Goal: Task Accomplishment & Management: Use online tool/utility

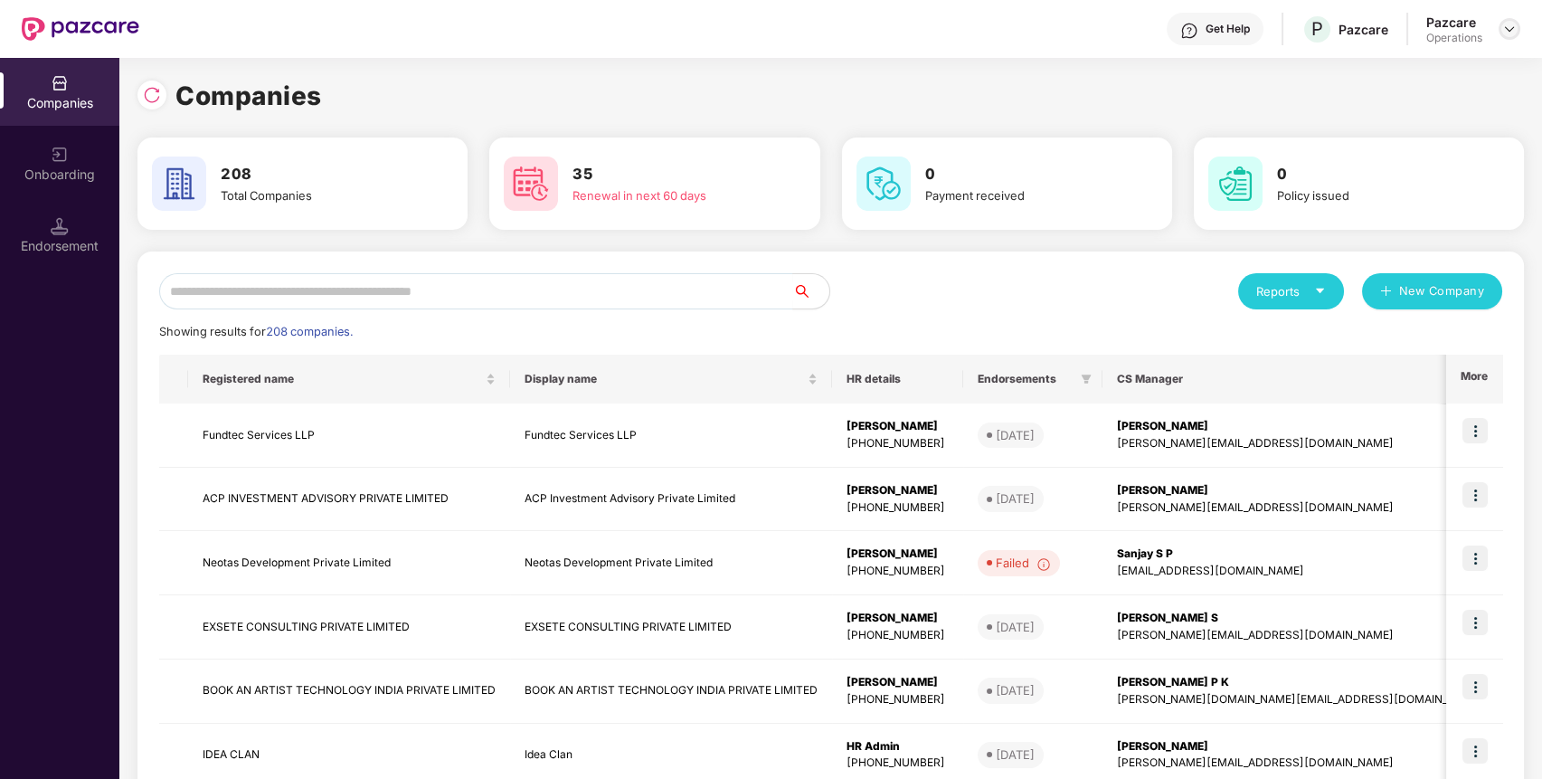
click at [1505, 26] on img at bounding box center [1509, 29] width 14 height 14
click at [1392, 116] on div "Logout" at bounding box center [1425, 107] width 235 height 35
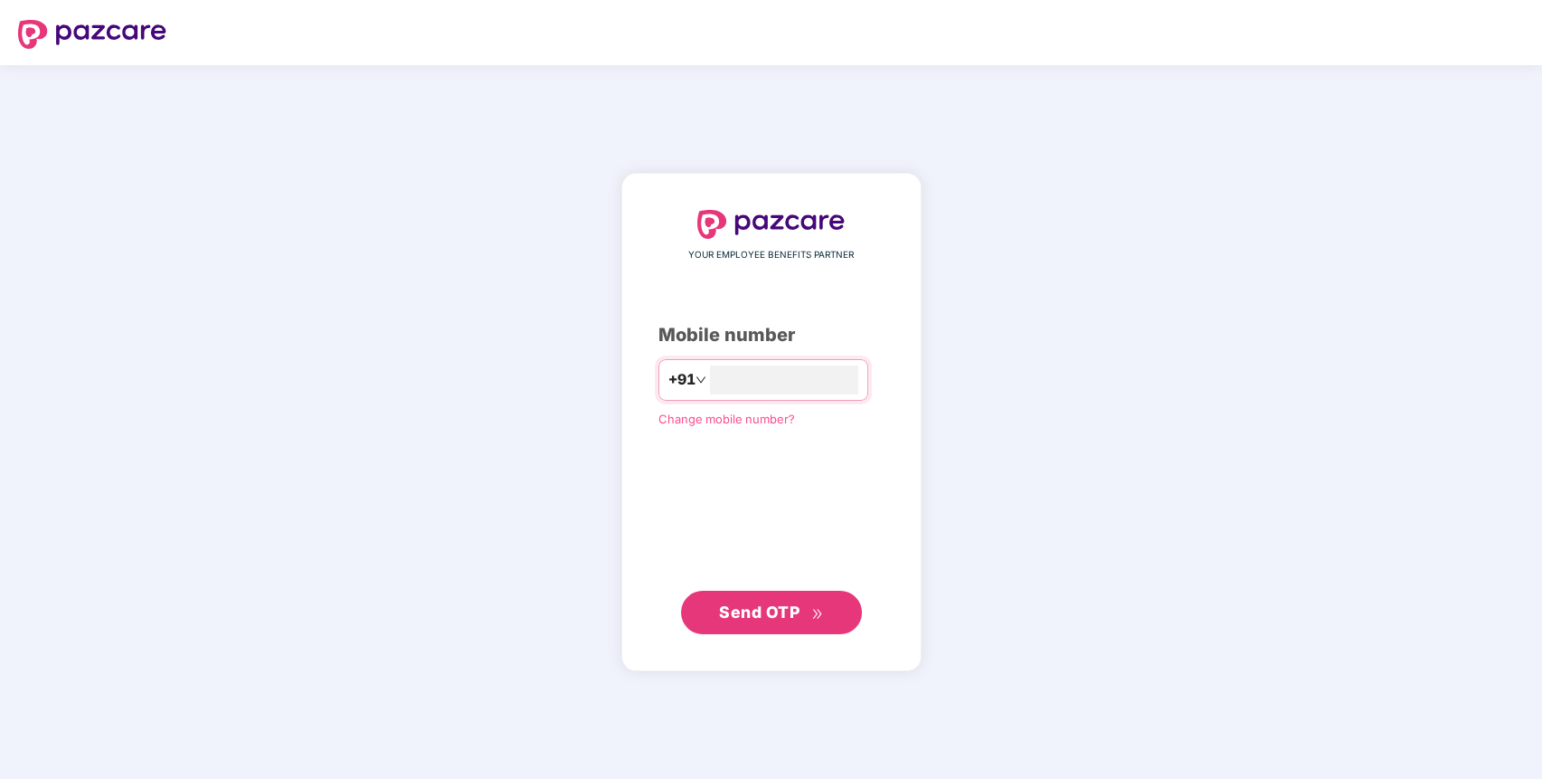
type input "*"
type input "**********"
click at [783, 609] on span "Send OTP" at bounding box center [759, 611] width 80 height 19
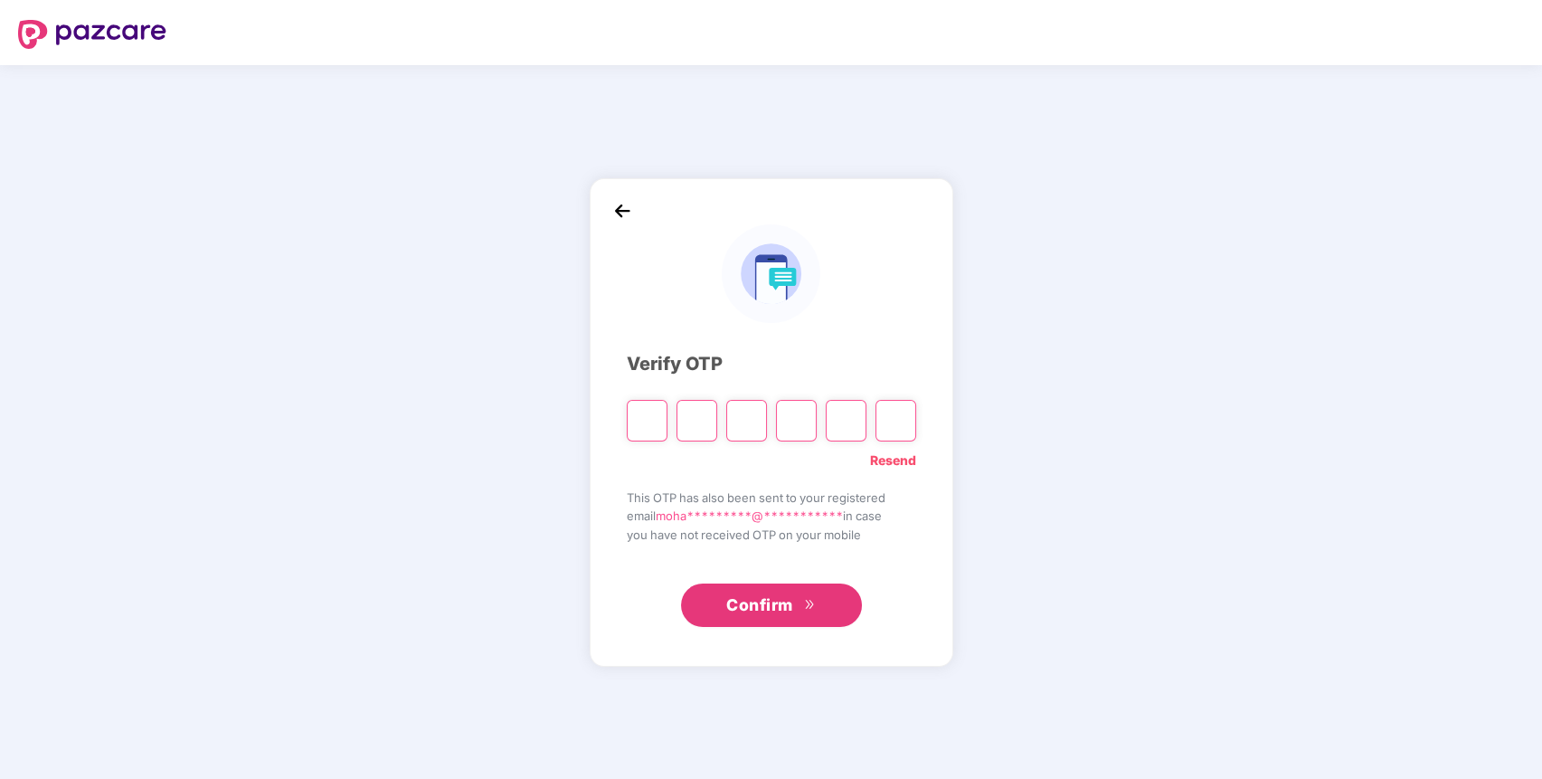
paste input "*"
type input "*"
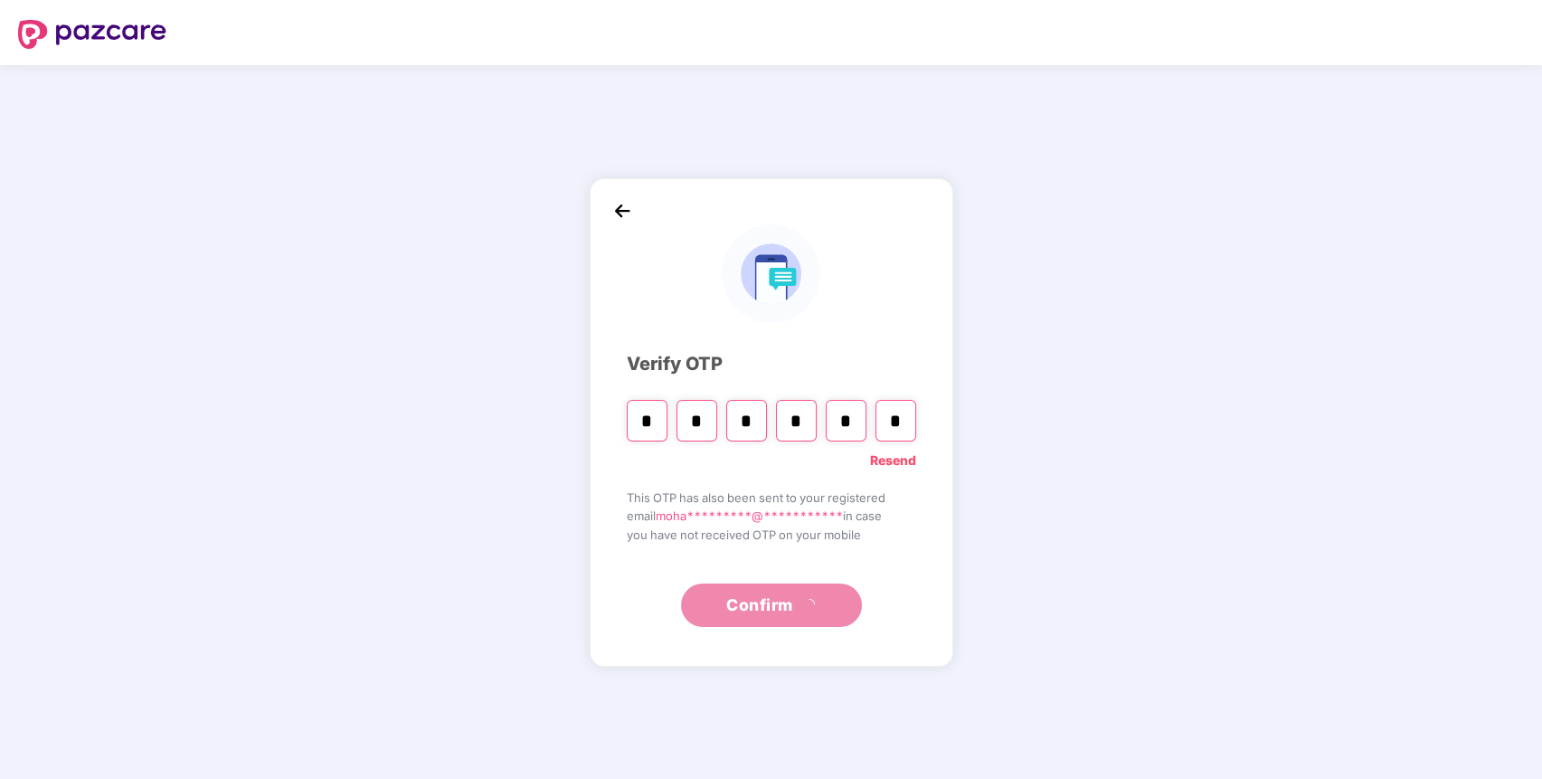
type input "*"
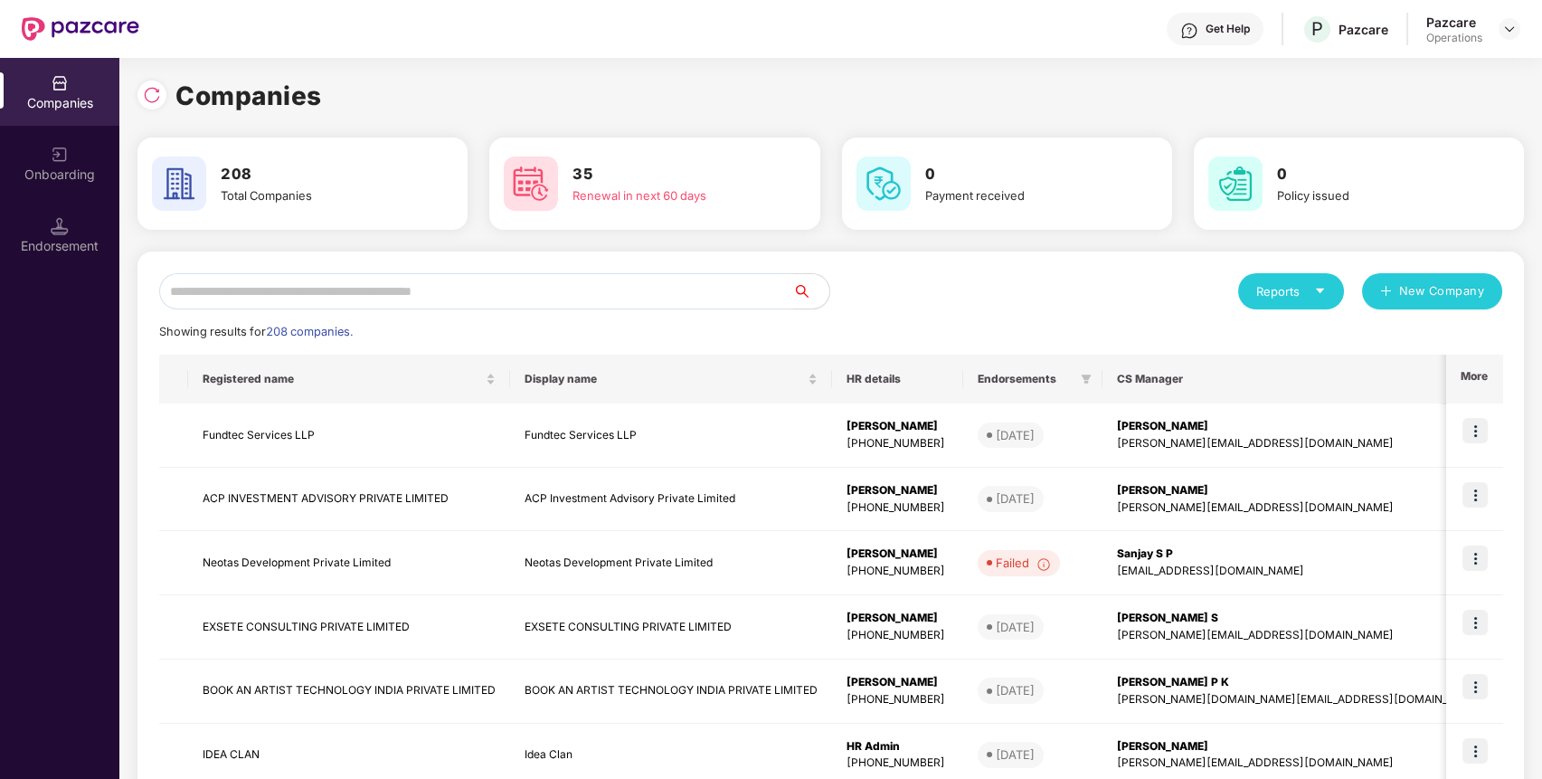
click at [558, 297] on input "text" at bounding box center [476, 291] width 634 height 36
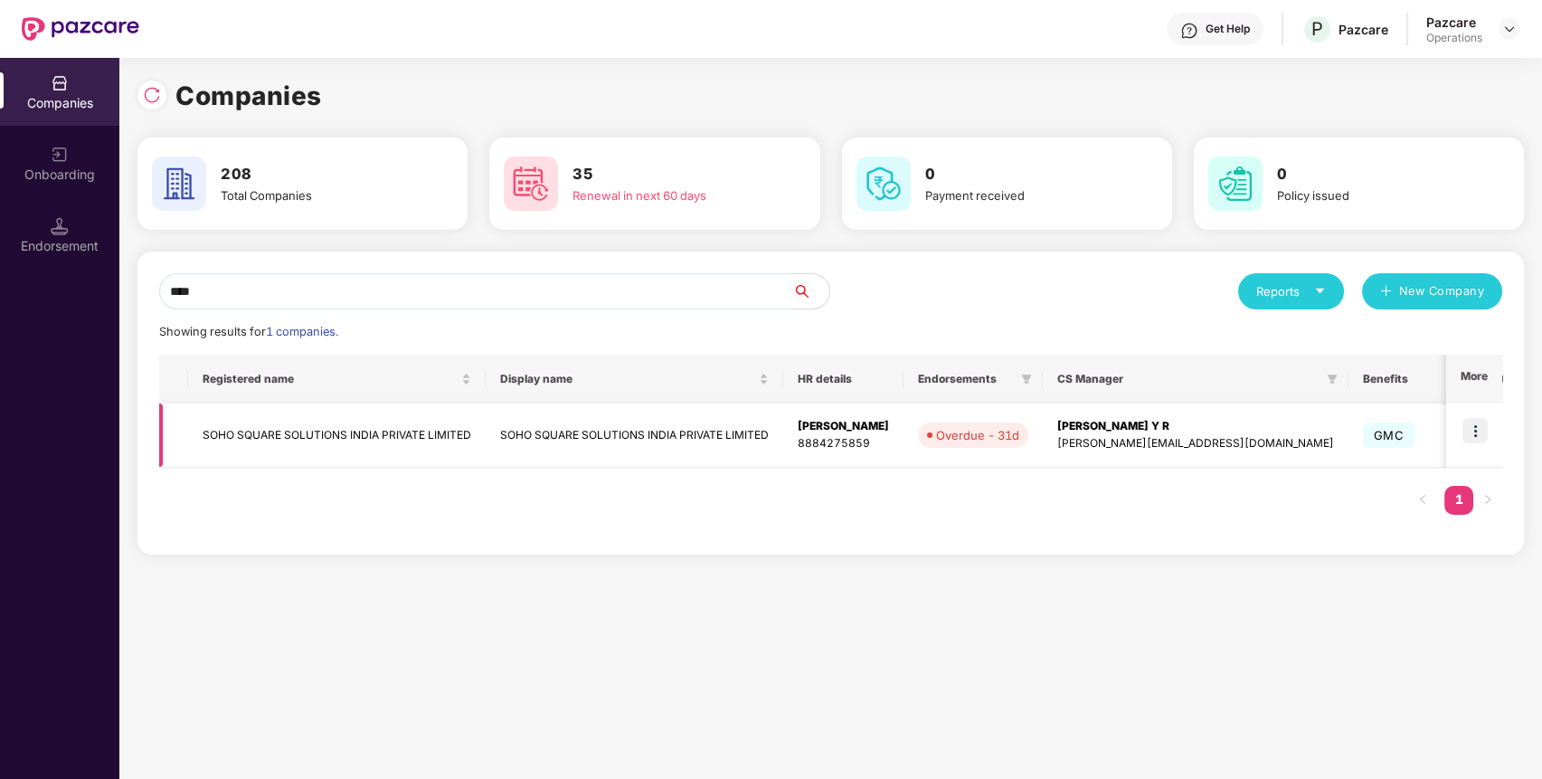
type input "****"
click at [1468, 427] on img at bounding box center [1474, 430] width 25 height 25
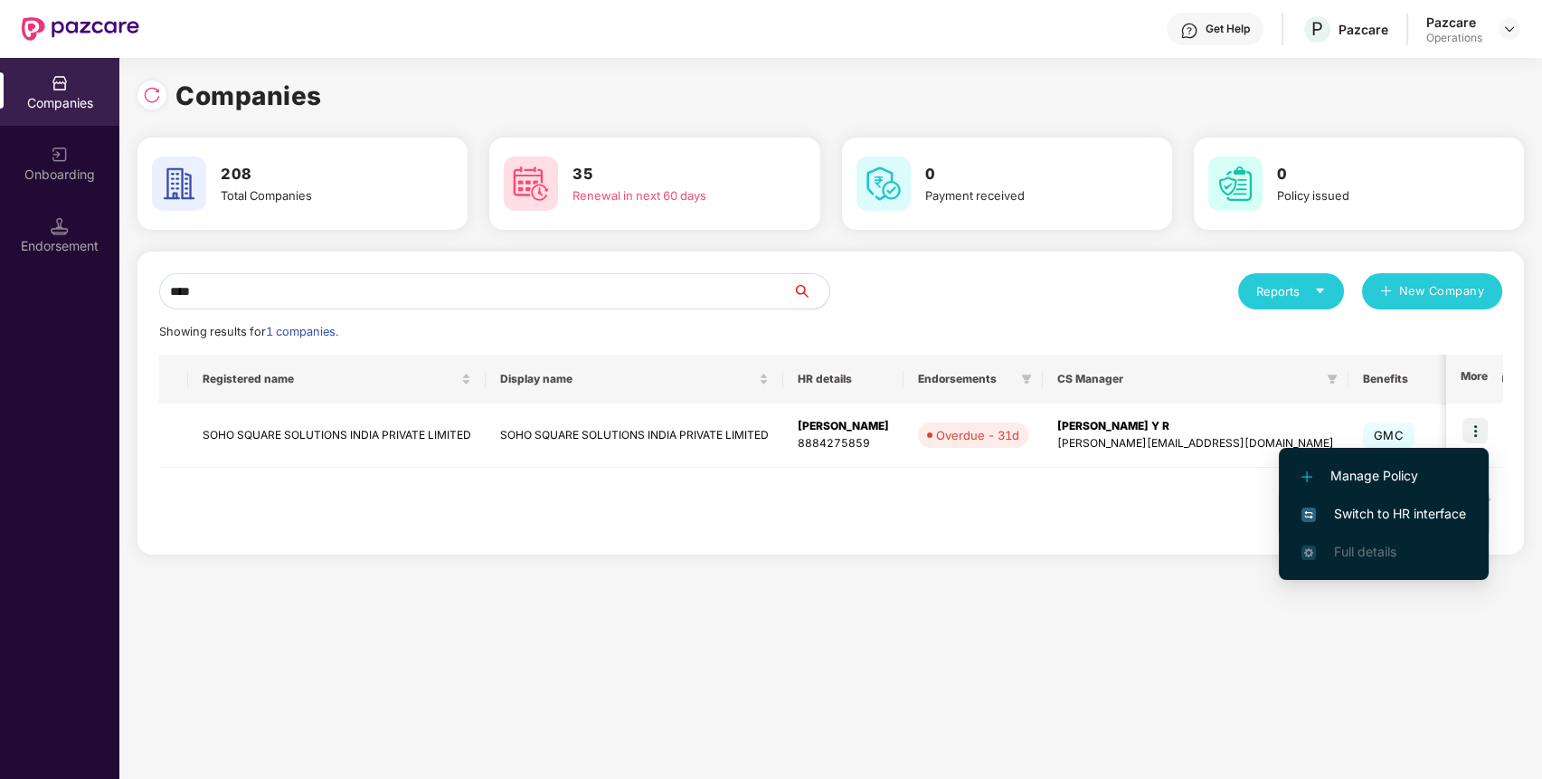
click at [1383, 507] on span "Switch to HR interface" at bounding box center [1383, 514] width 165 height 20
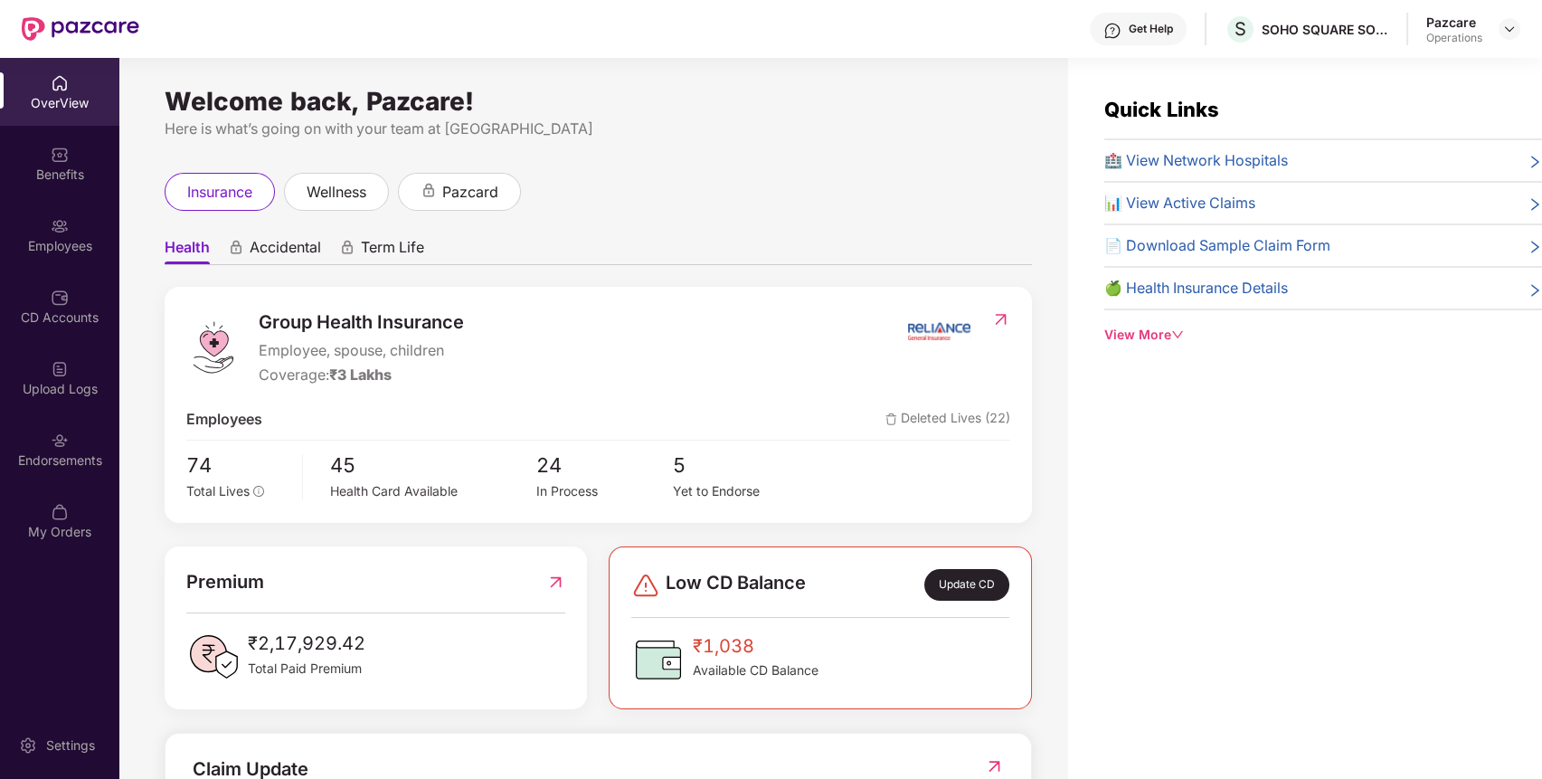
click at [69, 469] on div "Endorsements" at bounding box center [59, 449] width 119 height 68
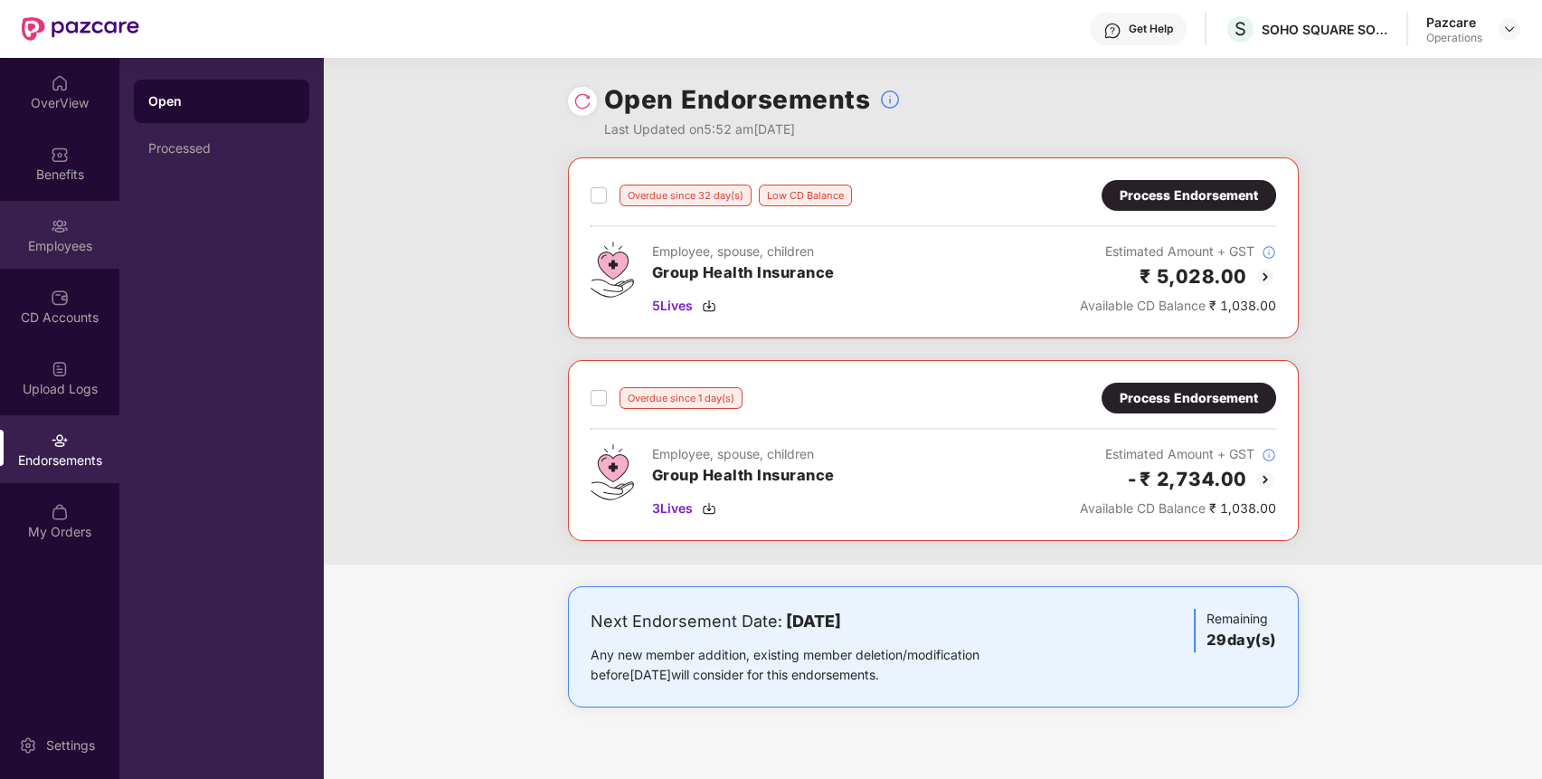
click at [73, 222] on div "Employees" at bounding box center [59, 235] width 119 height 68
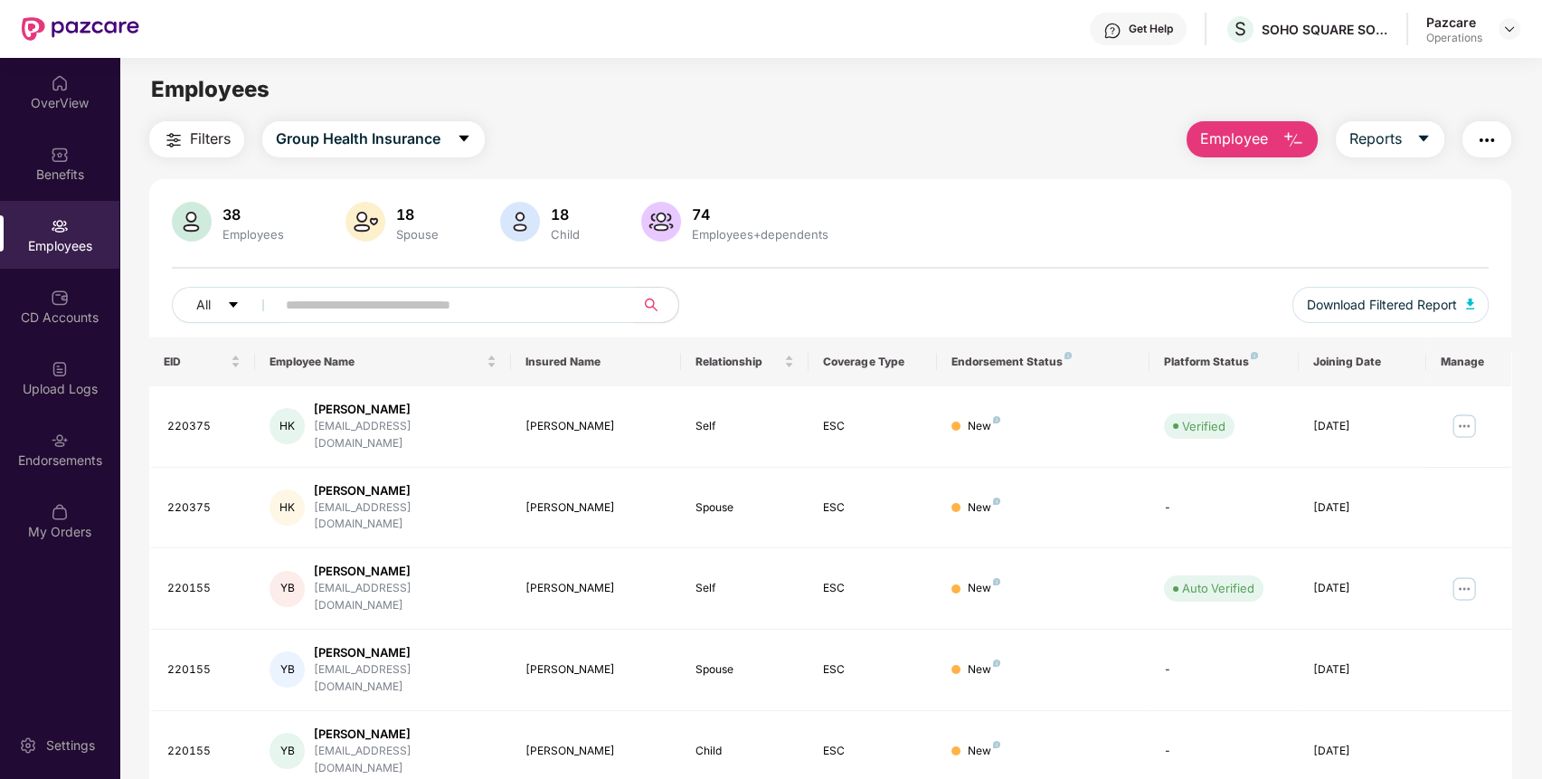
click at [204, 143] on span "Filters" at bounding box center [210, 138] width 41 height 23
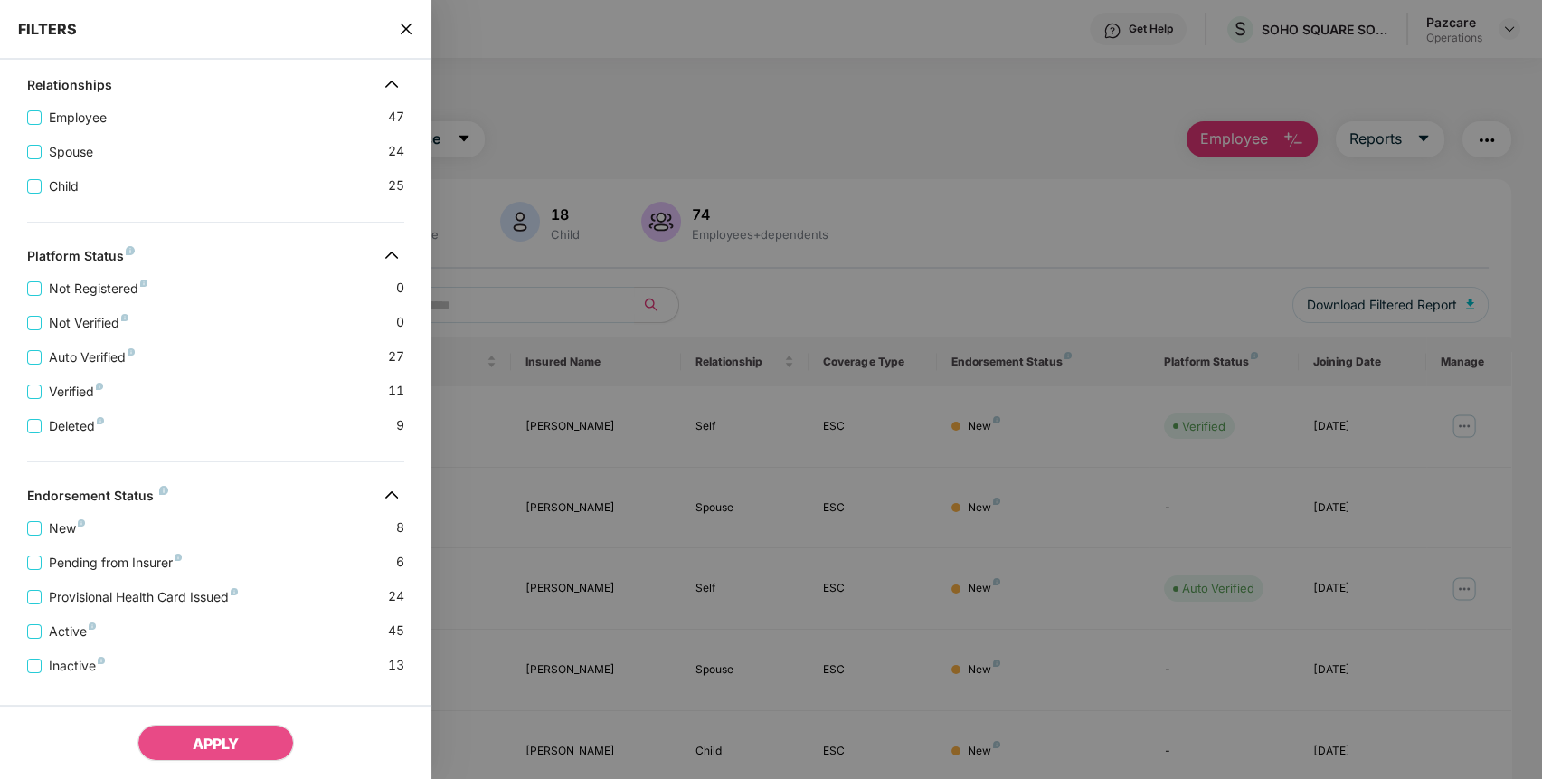
scroll to position [377, 0]
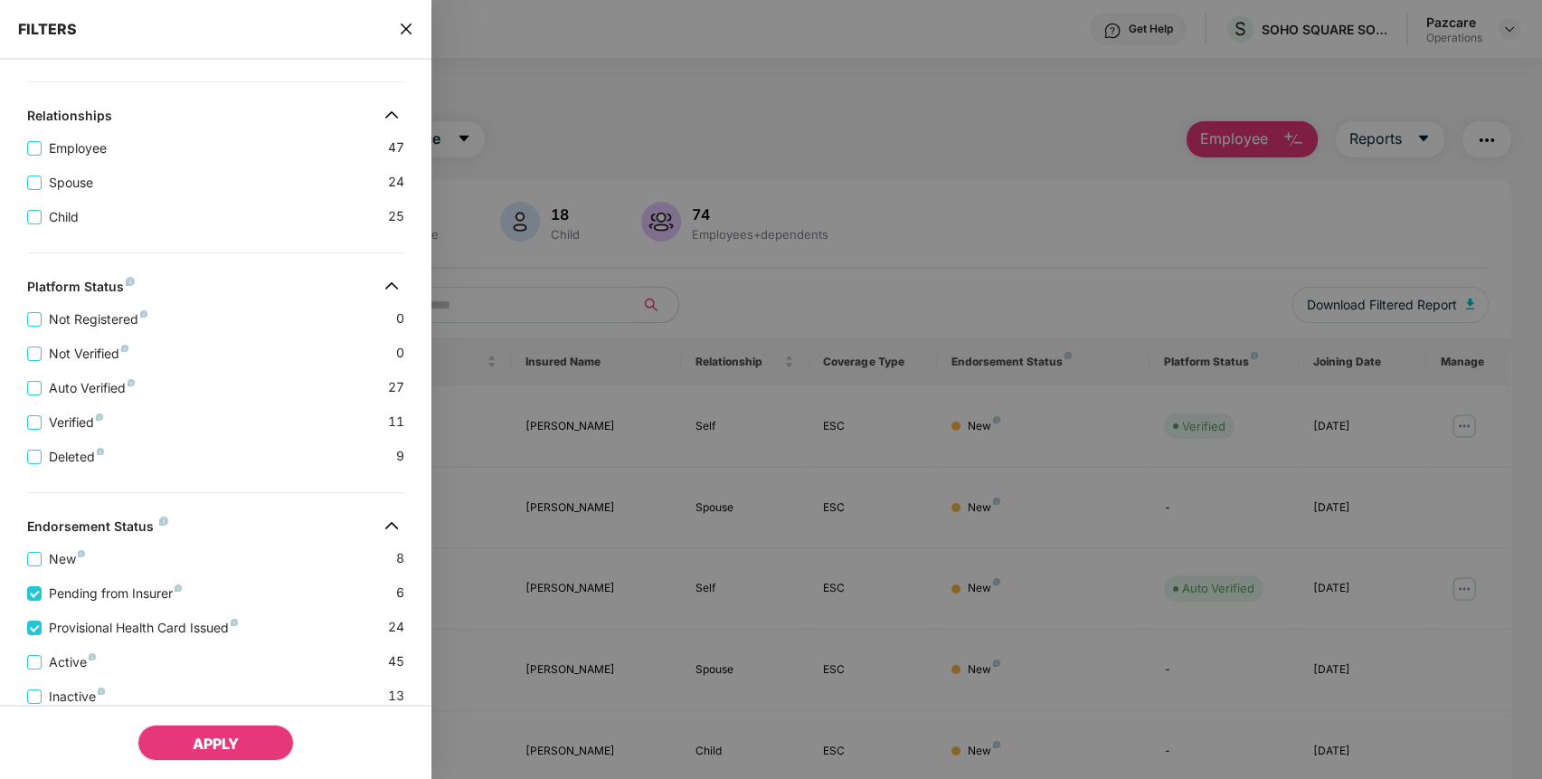
click at [265, 745] on button "APPLY" at bounding box center [215, 742] width 156 height 36
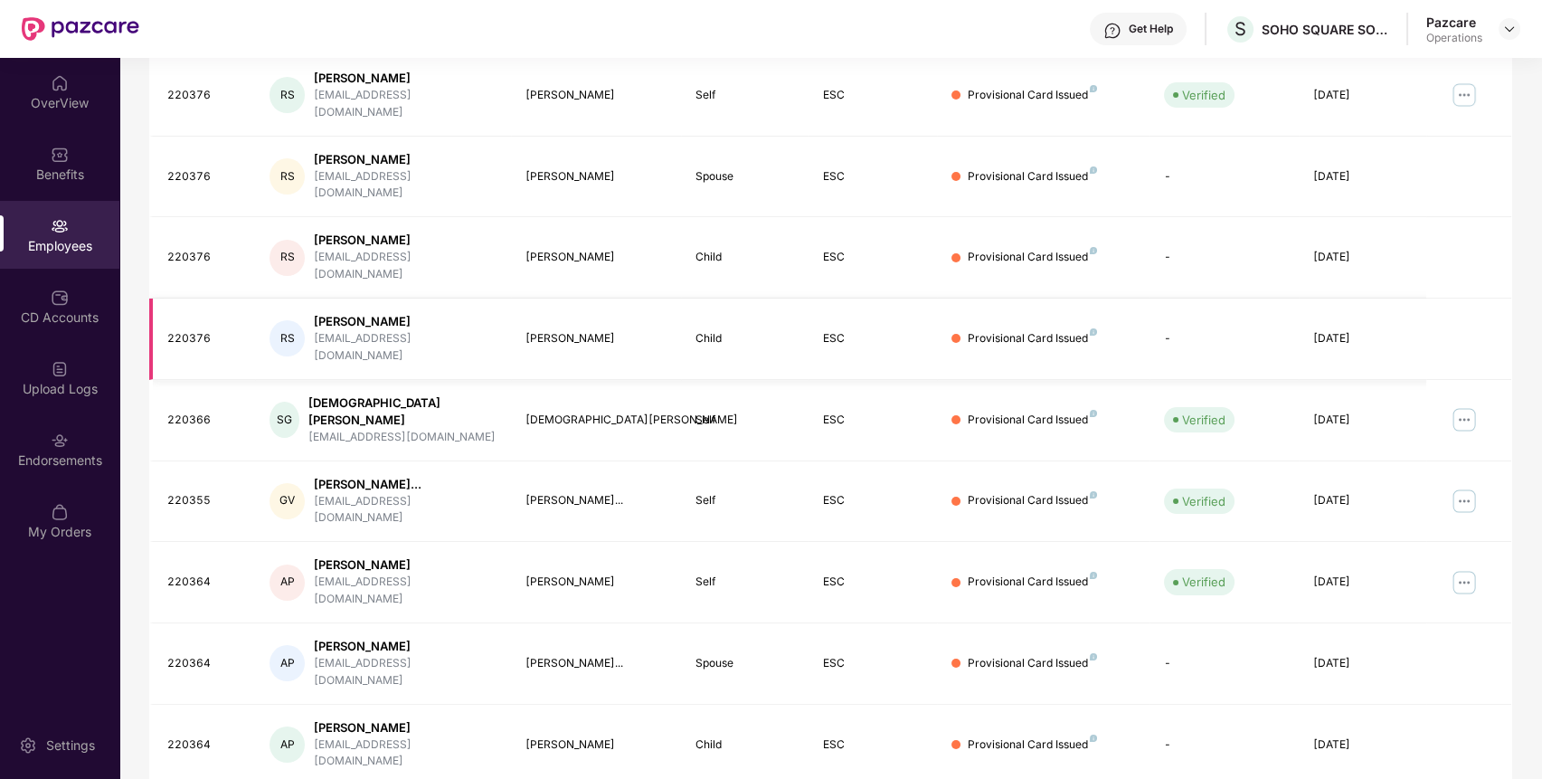
scroll to position [0, 0]
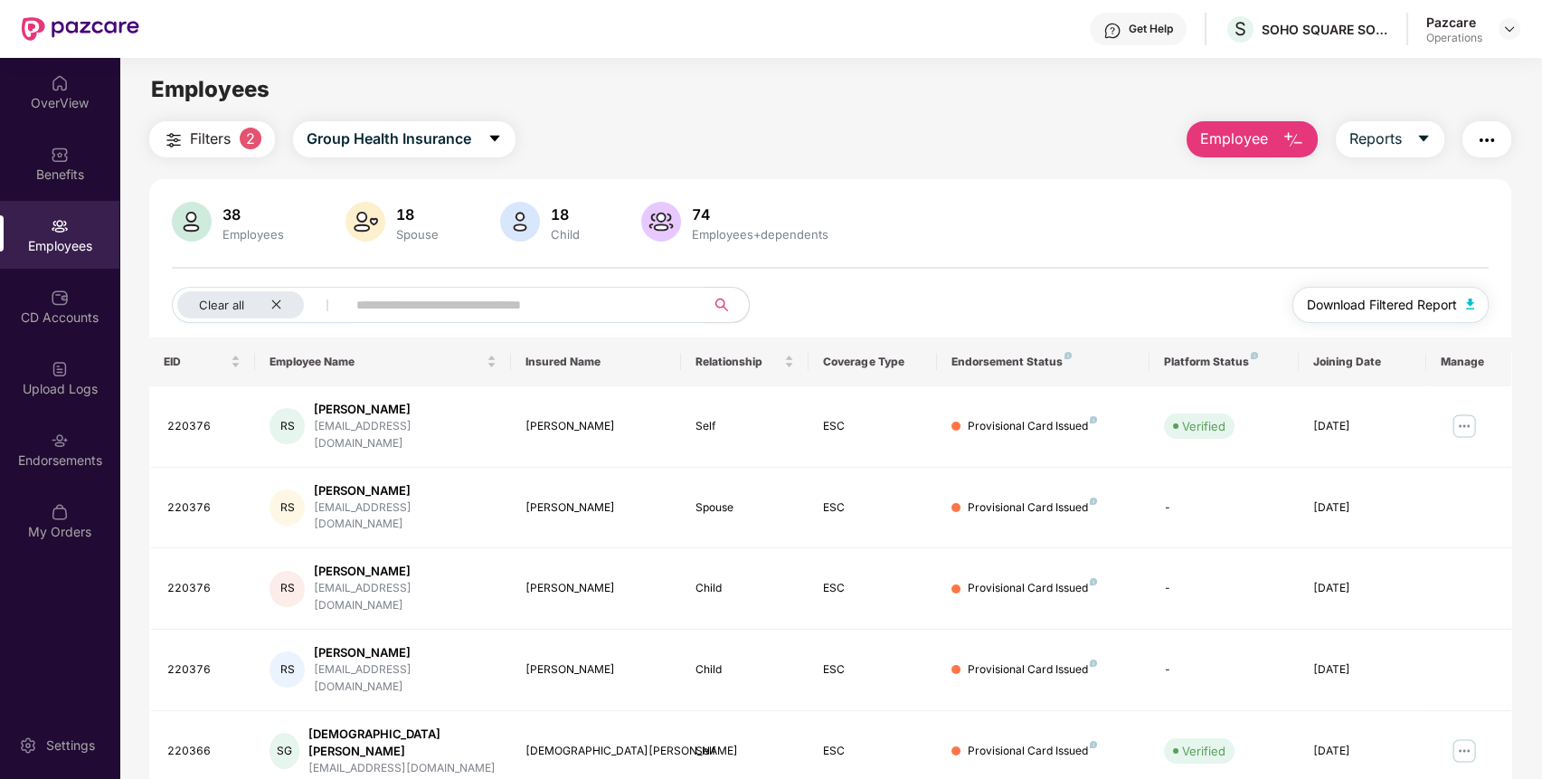
click at [1365, 295] on span "Download Filtered Report" at bounding box center [1382, 305] width 150 height 20
click at [1480, 131] on img "button" at bounding box center [1487, 140] width 22 height 22
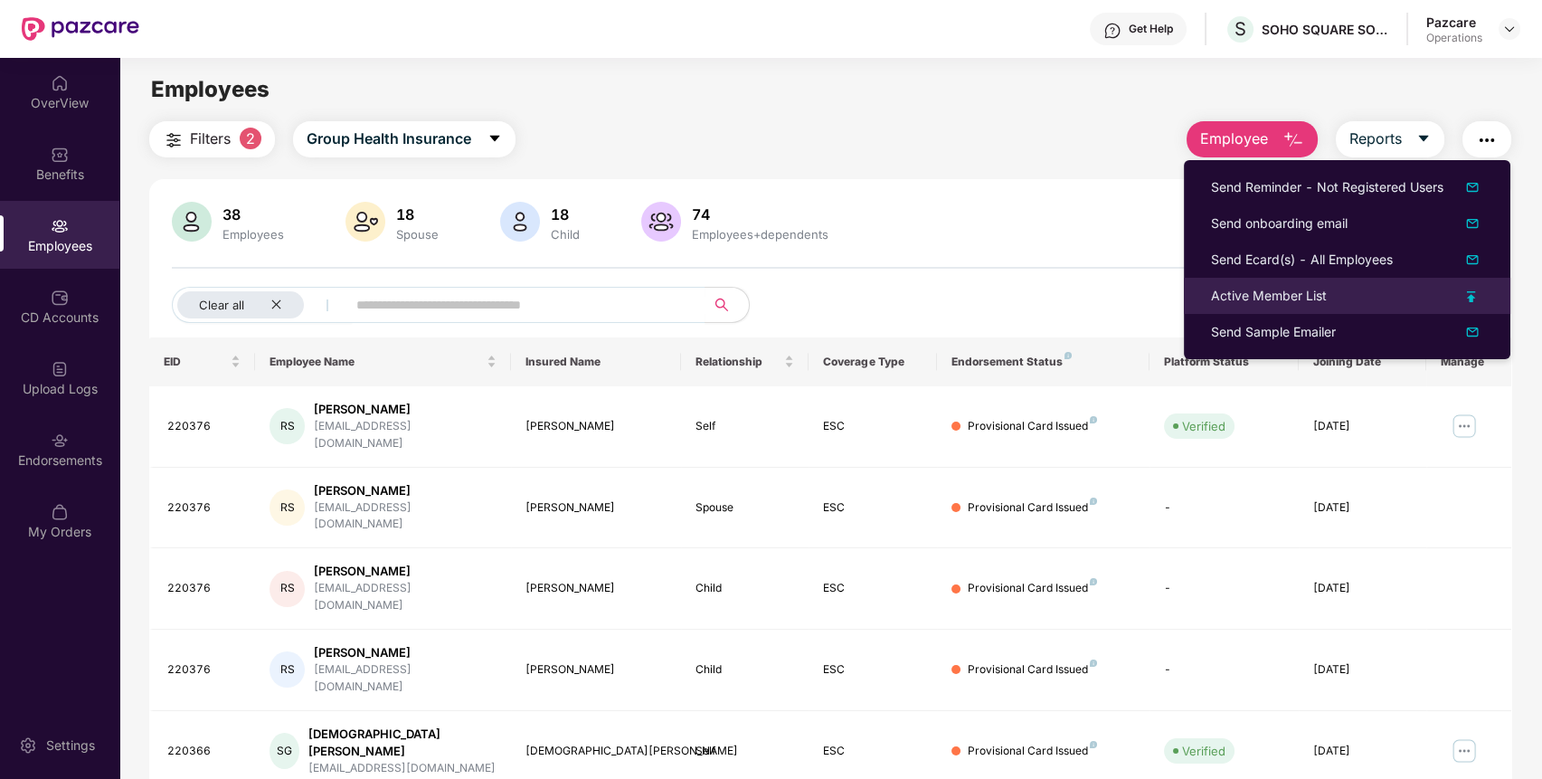
click at [1262, 304] on div "Active Member List" at bounding box center [1269, 296] width 116 height 20
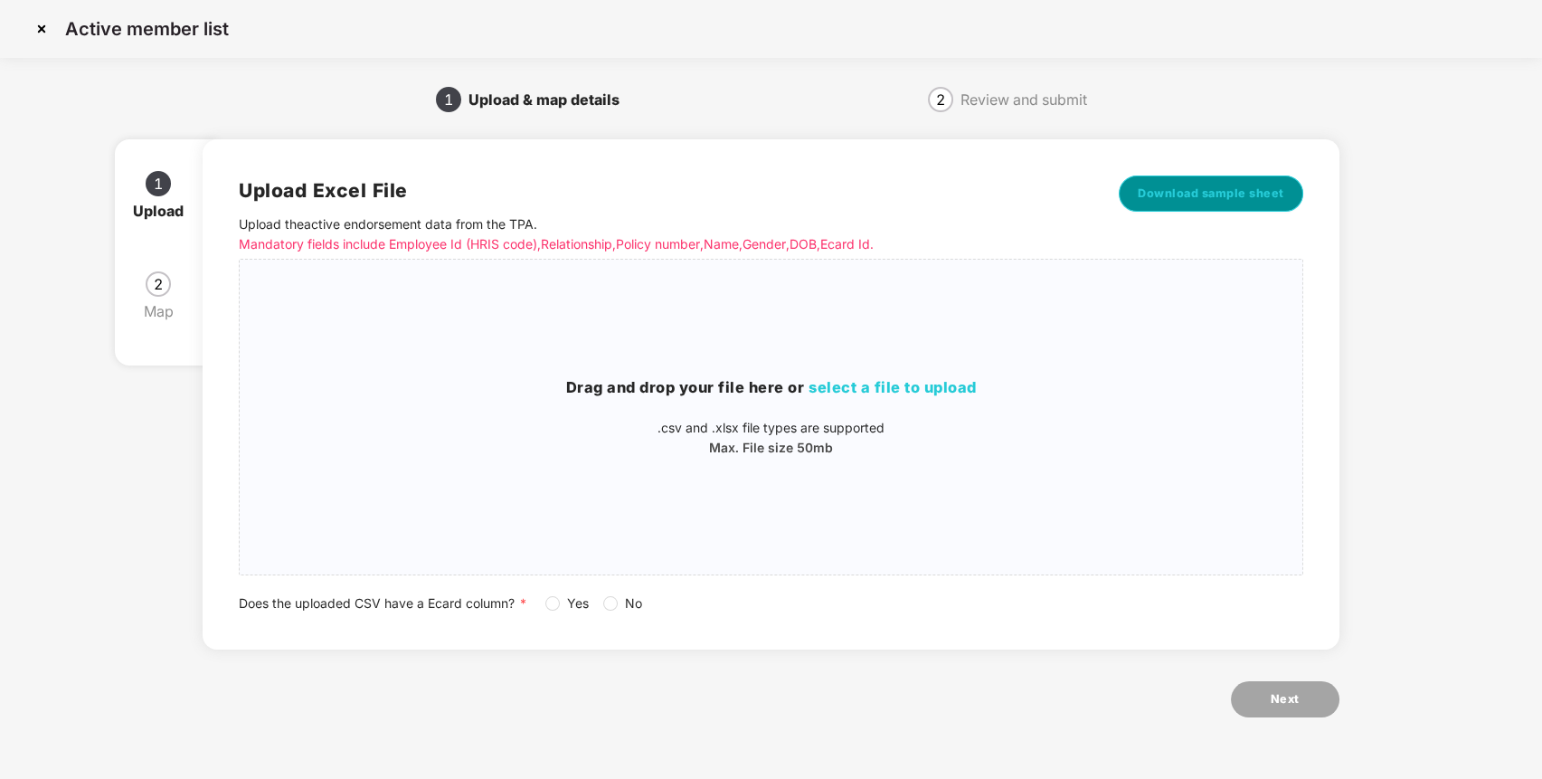
click at [1241, 189] on span "Download sample sheet" at bounding box center [1211, 193] width 146 height 18
click at [42, 33] on img at bounding box center [41, 28] width 29 height 29
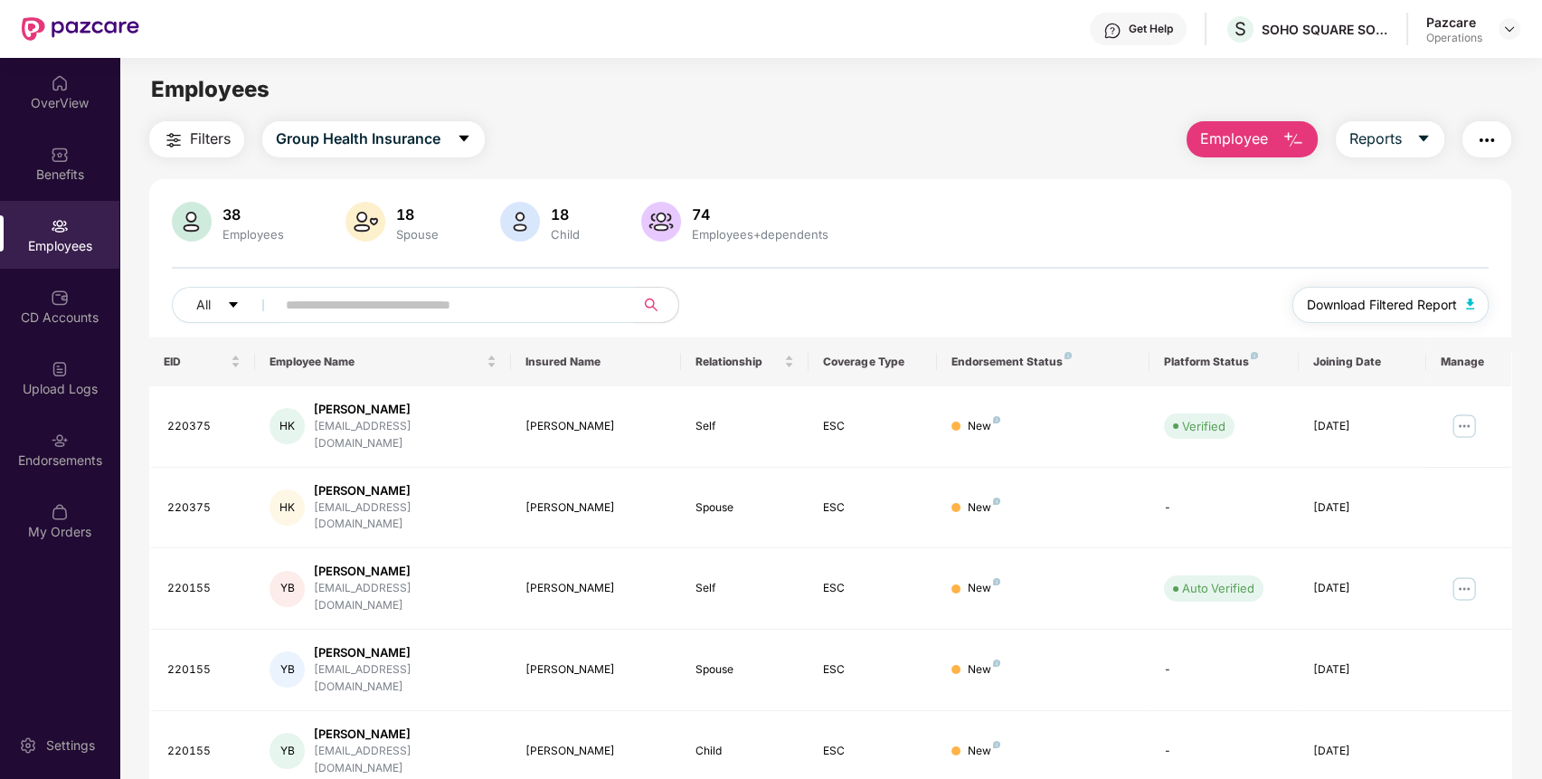
click at [1445, 310] on span "Download Filtered Report" at bounding box center [1382, 305] width 150 height 20
click at [1511, 30] on img at bounding box center [1509, 29] width 14 height 14
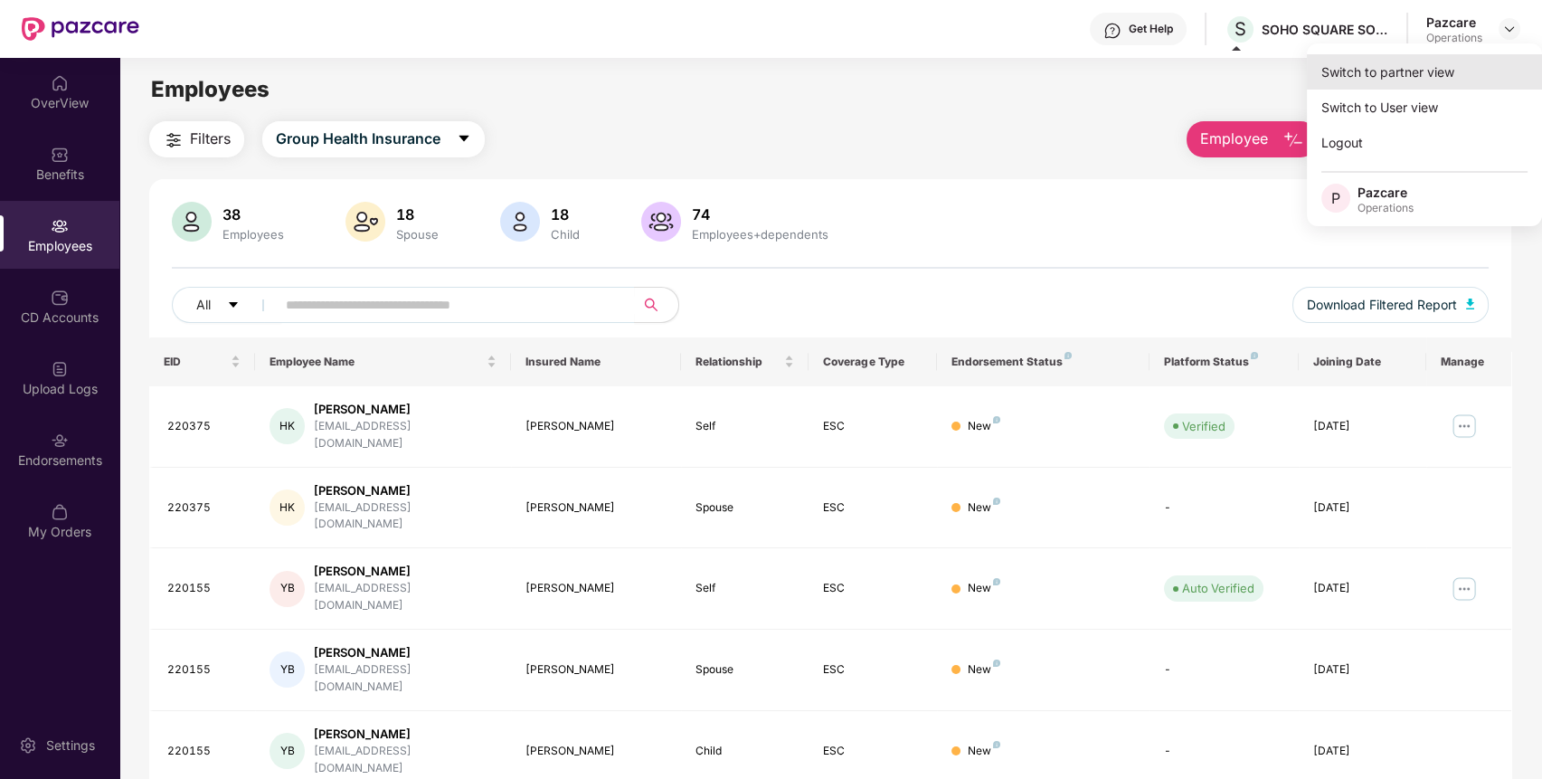
click at [1452, 80] on div "Switch to partner view" at bounding box center [1424, 71] width 235 height 35
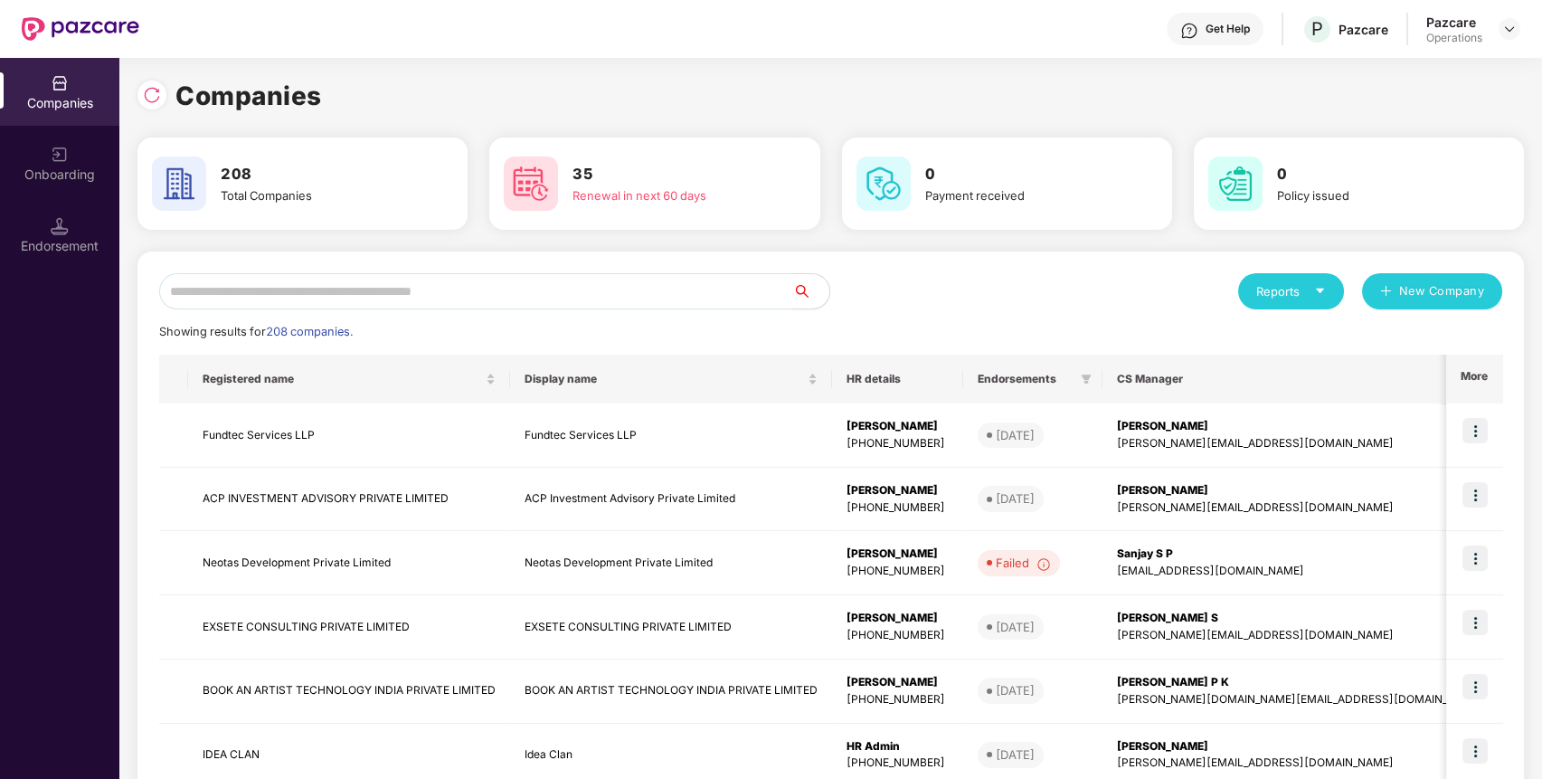
click at [571, 314] on div "Reports New Company Showing results for 208 companies. Registered name Display …" at bounding box center [830, 690] width 1343 height 835
click at [598, 297] on input "text" at bounding box center [476, 291] width 634 height 36
paste input "**********"
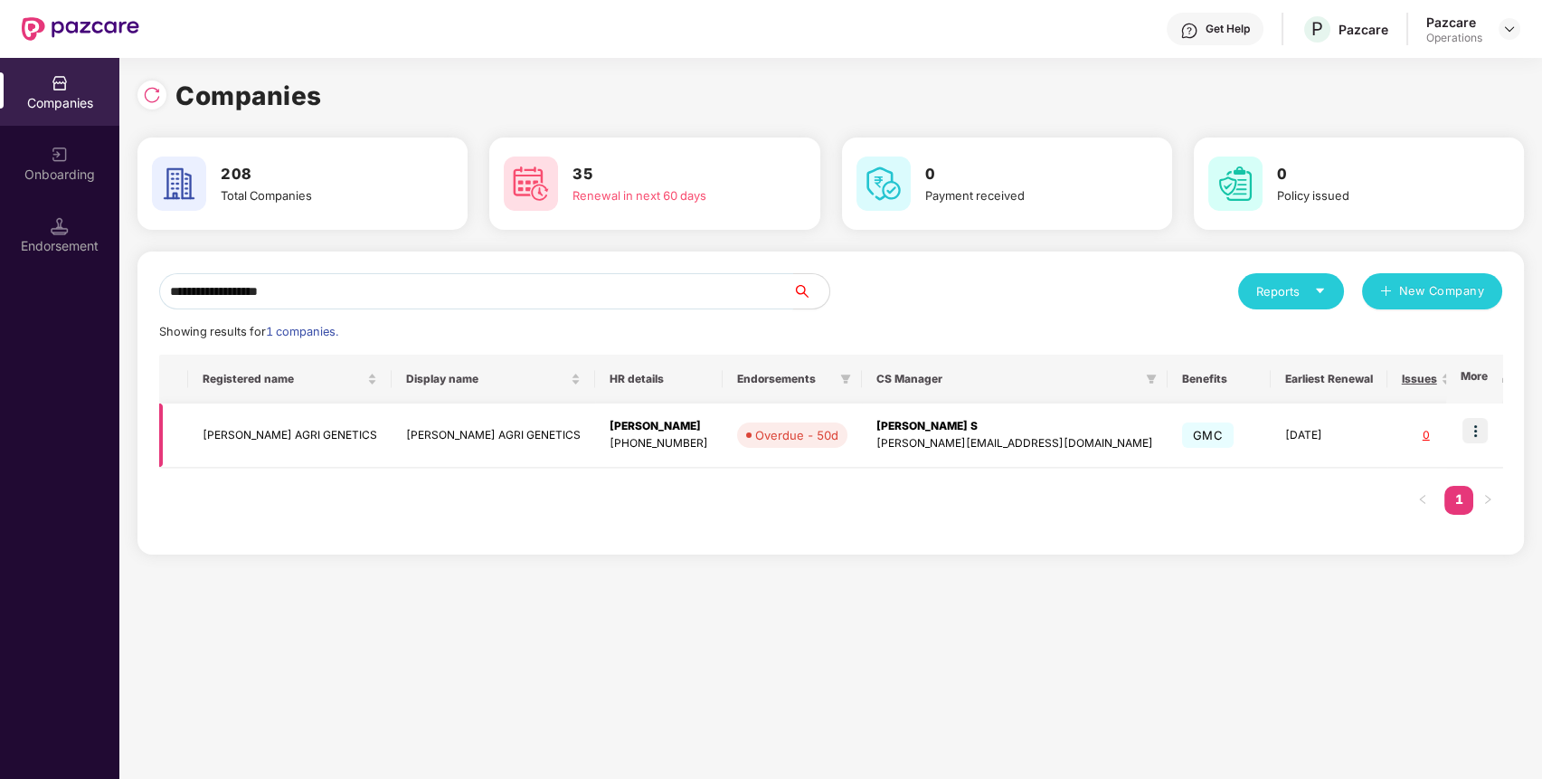
type input "**********"
click at [1486, 437] on img at bounding box center [1474, 430] width 25 height 25
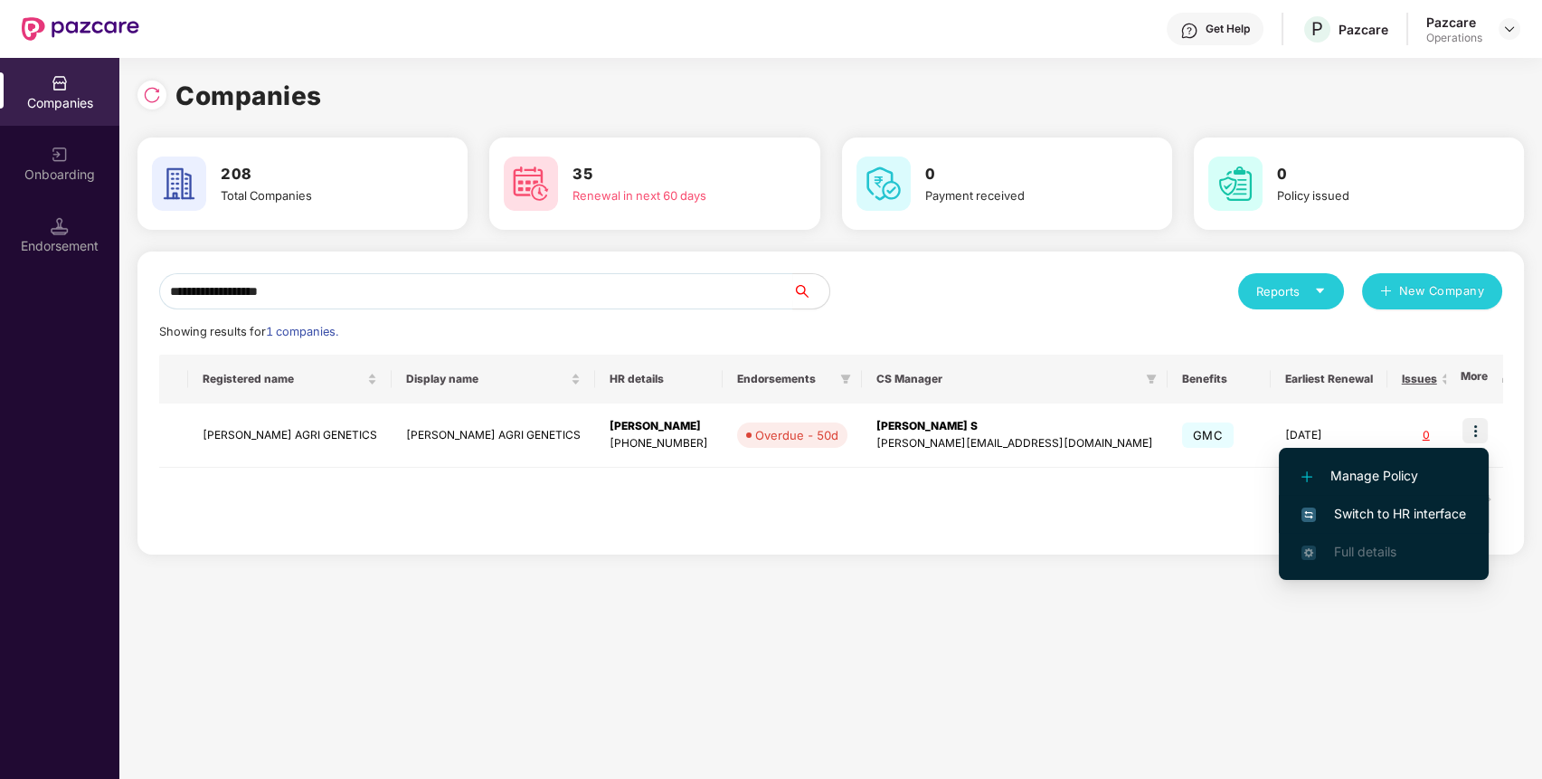
click at [1400, 521] on span "Switch to HR interface" at bounding box center [1383, 514] width 165 height 20
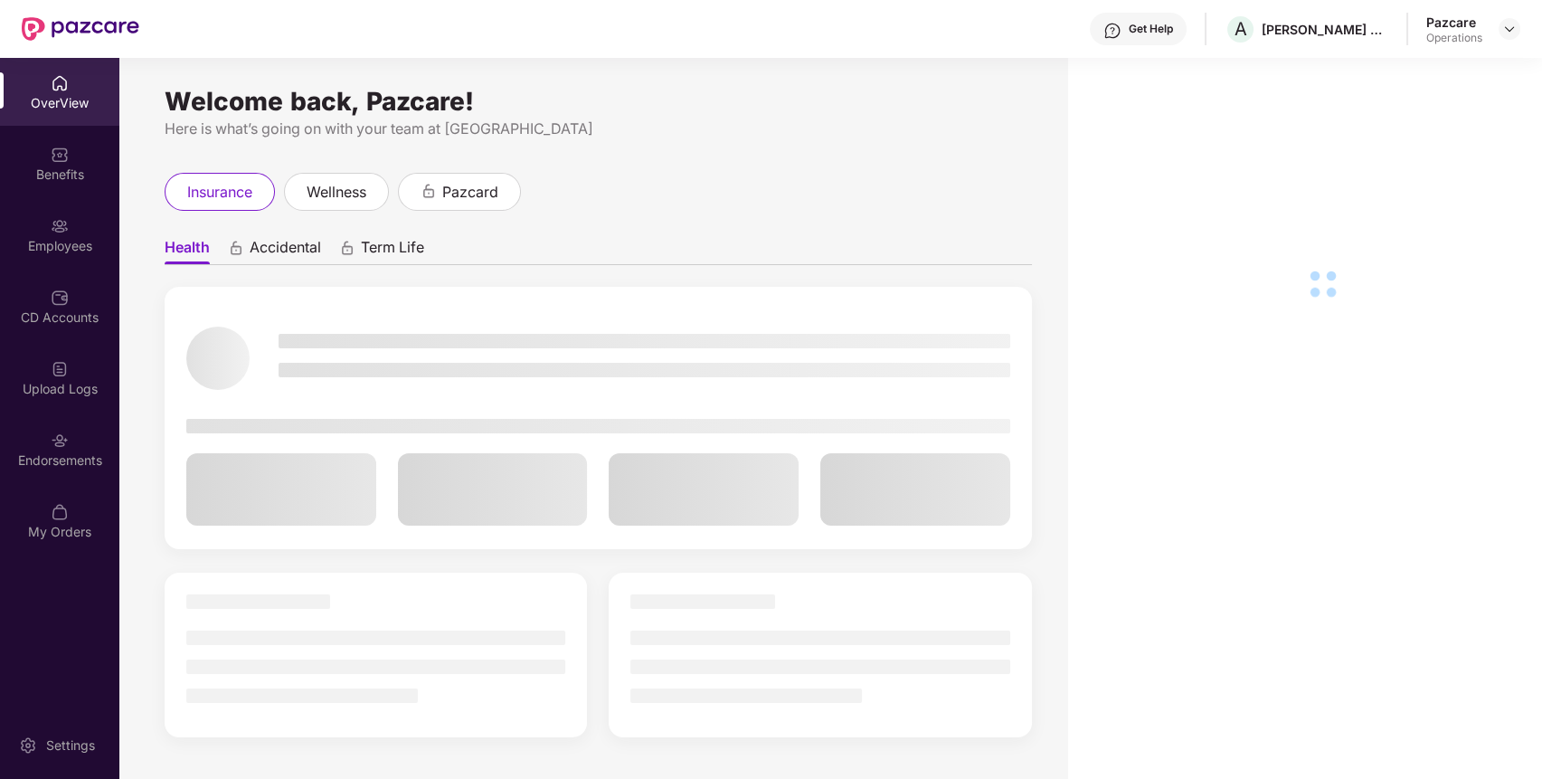
click at [70, 453] on div "Endorsements" at bounding box center [59, 460] width 119 height 18
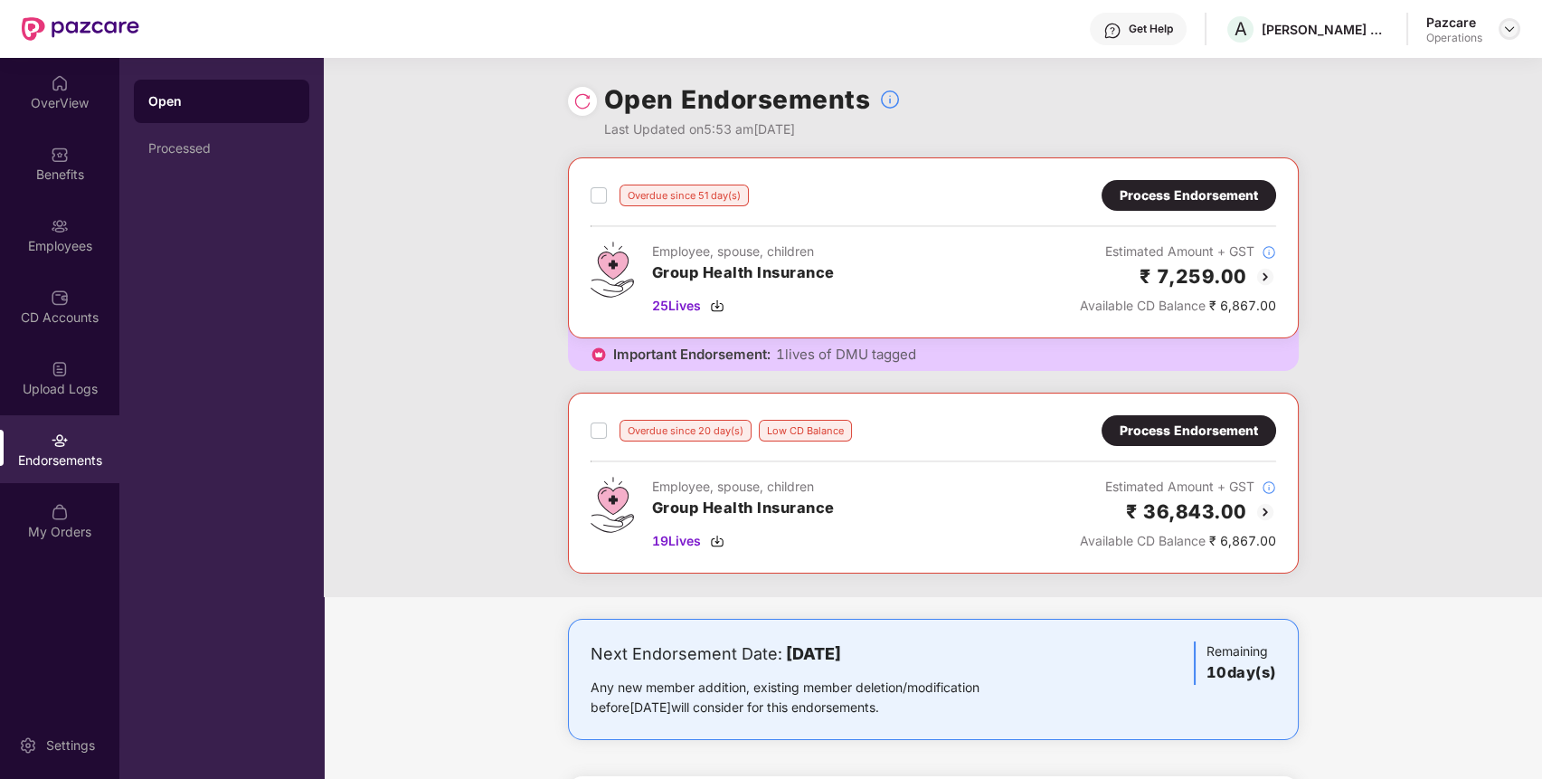
click at [1505, 39] on div at bounding box center [1509, 29] width 22 height 22
click at [1512, 31] on img at bounding box center [1509, 29] width 14 height 14
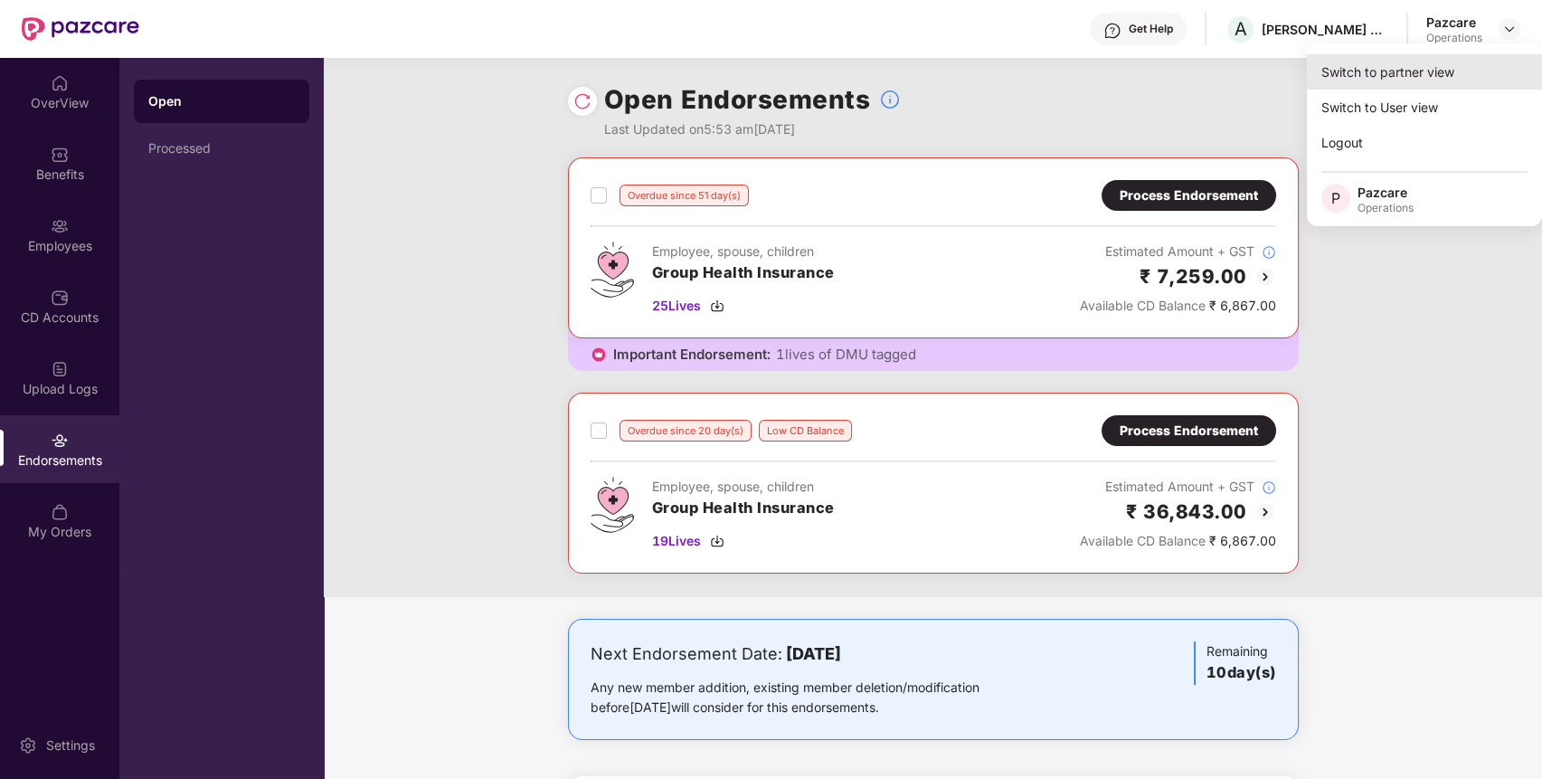
click at [1399, 80] on div "Switch to partner view" at bounding box center [1424, 71] width 235 height 35
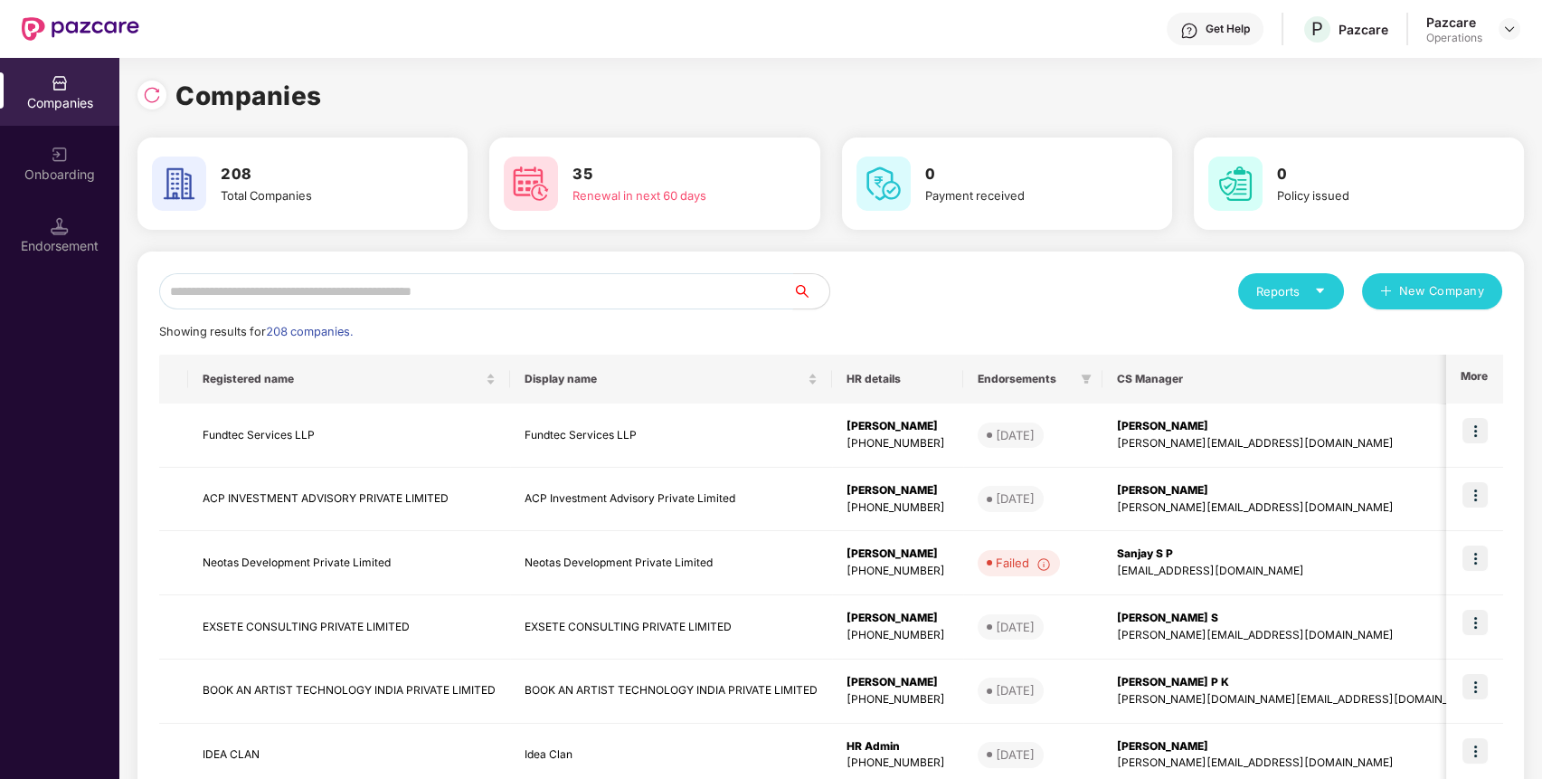
click at [736, 277] on input "text" at bounding box center [476, 291] width 634 height 36
paste input "**********"
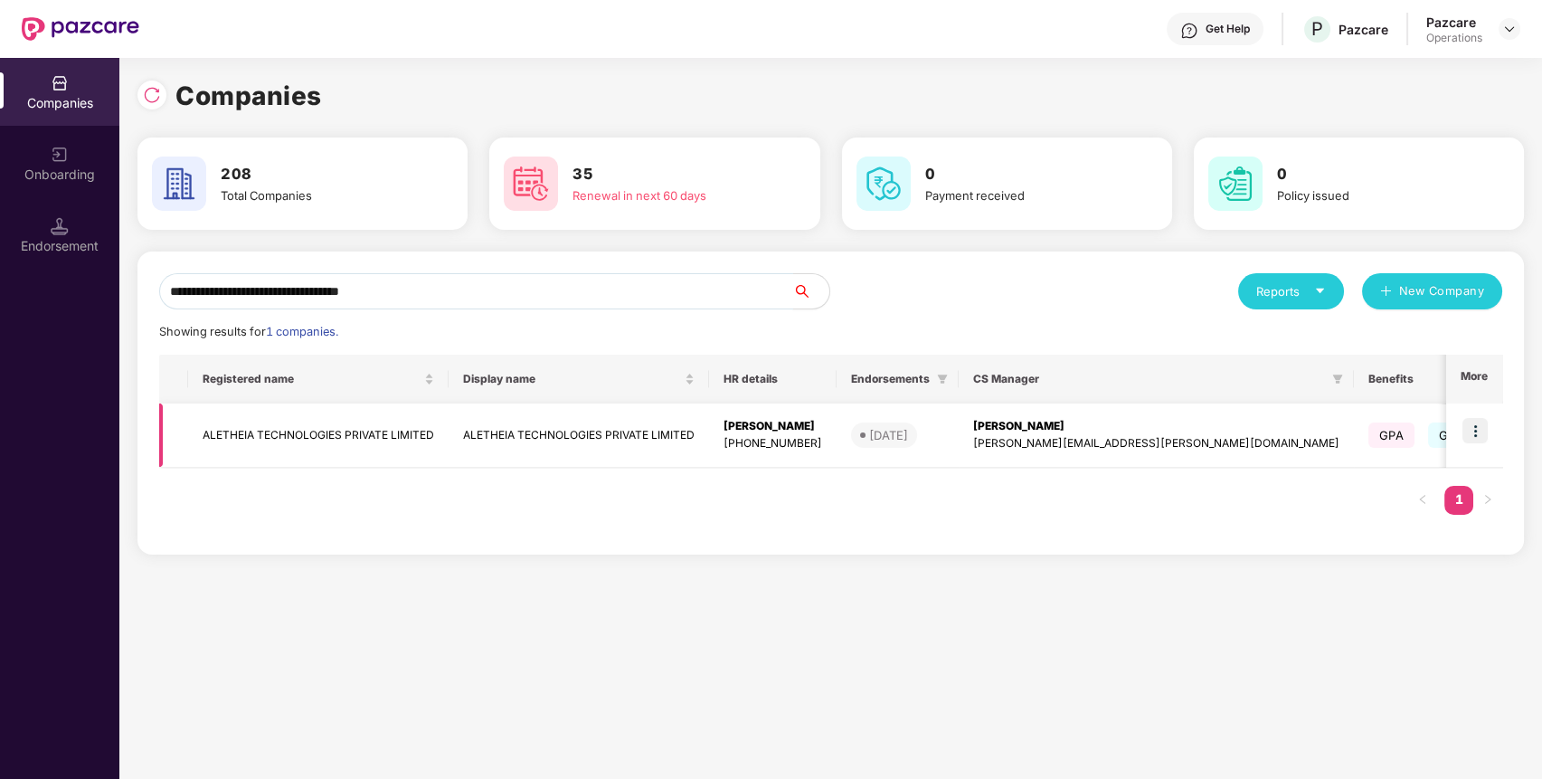
type input "**********"
click at [1481, 433] on img at bounding box center [1474, 430] width 25 height 25
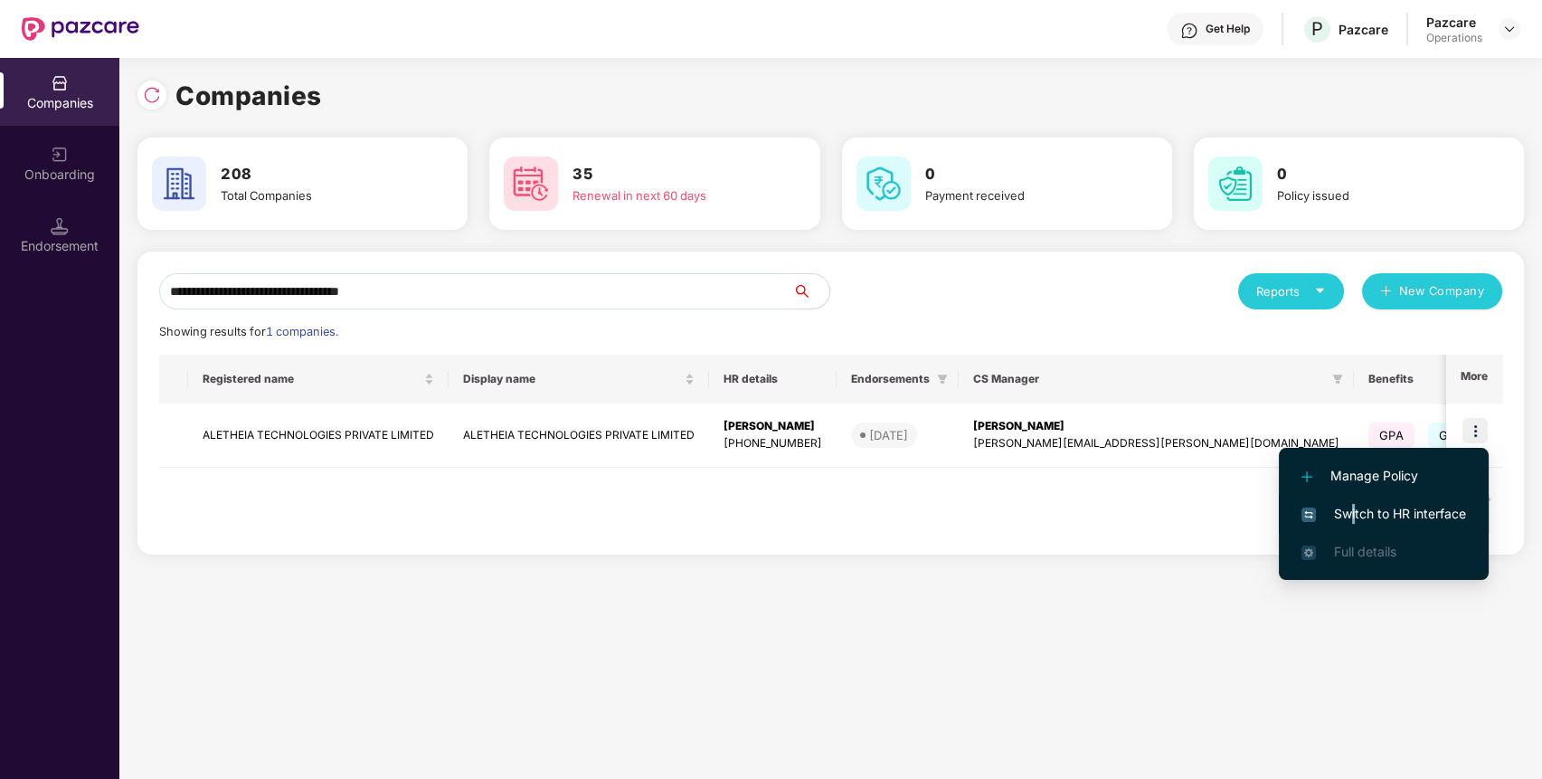
click at [1353, 512] on span "Switch to HR interface" at bounding box center [1383, 514] width 165 height 20
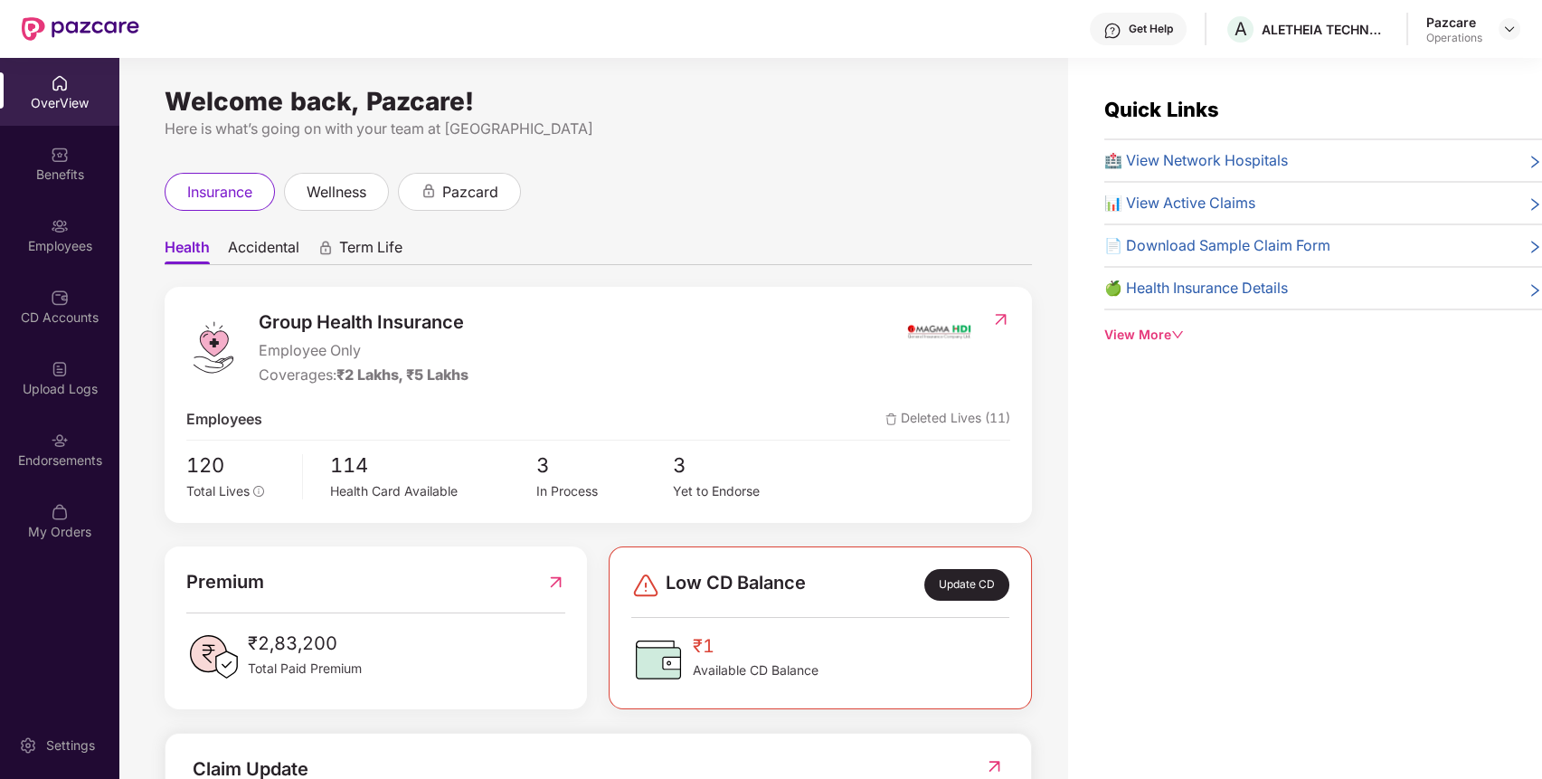
click at [84, 458] on div "Endorsements" at bounding box center [59, 460] width 119 height 18
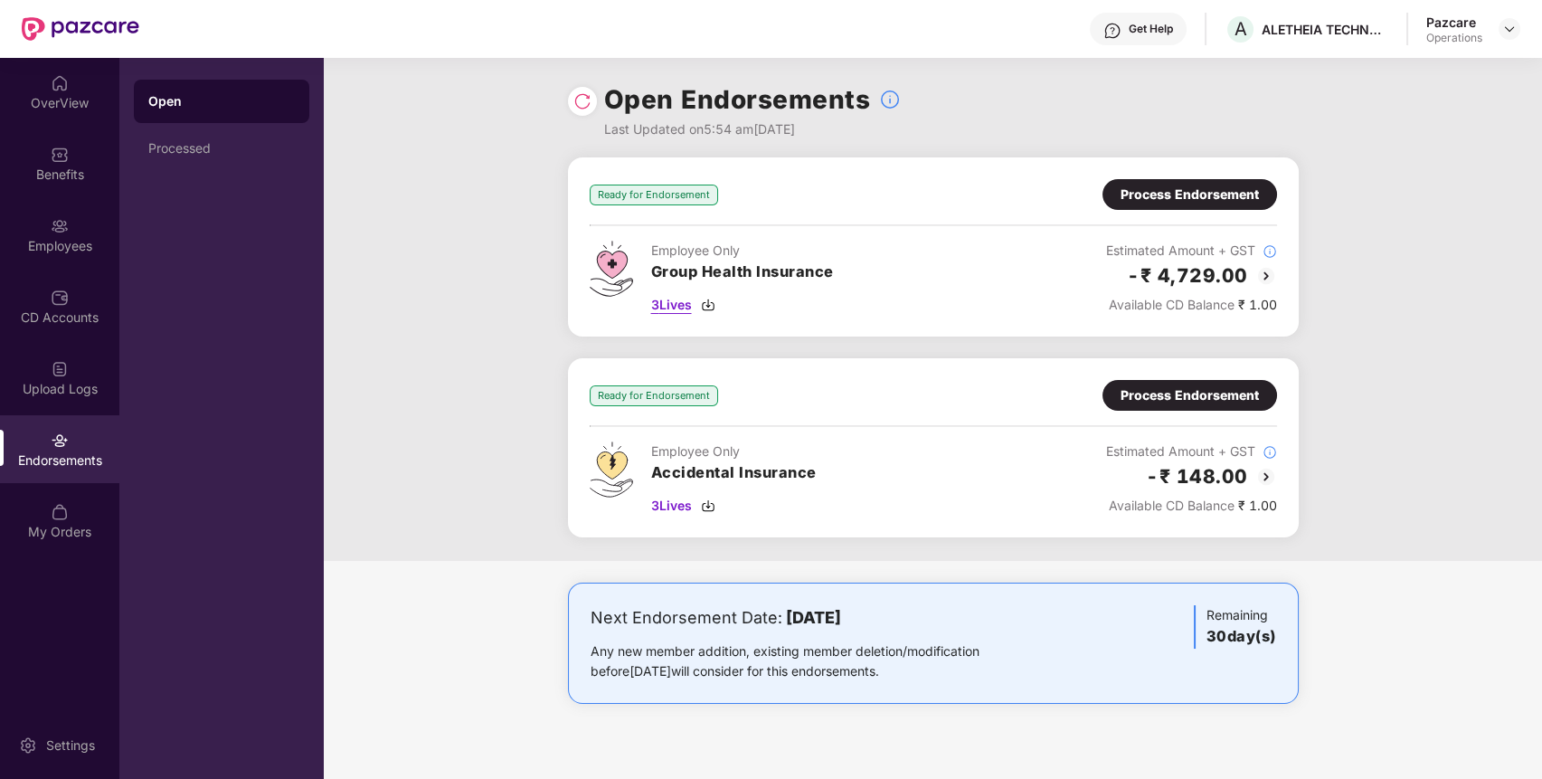
click at [680, 295] on span "3 Lives" at bounding box center [671, 305] width 41 height 20
click at [1183, 203] on div "Process Endorsement" at bounding box center [1189, 194] width 175 height 31
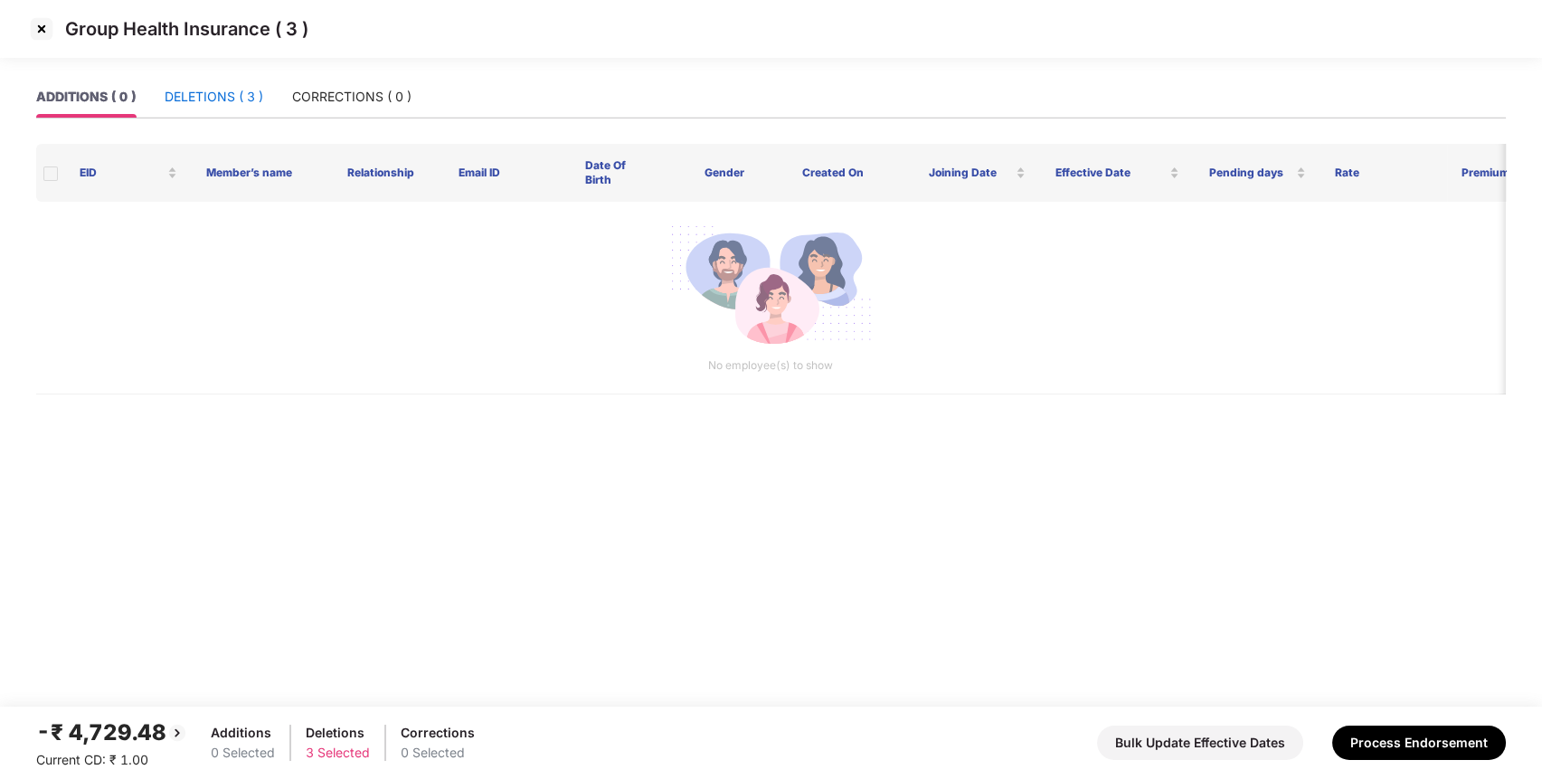
click at [209, 91] on div "DELETIONS ( 3 )" at bounding box center [214, 97] width 99 height 20
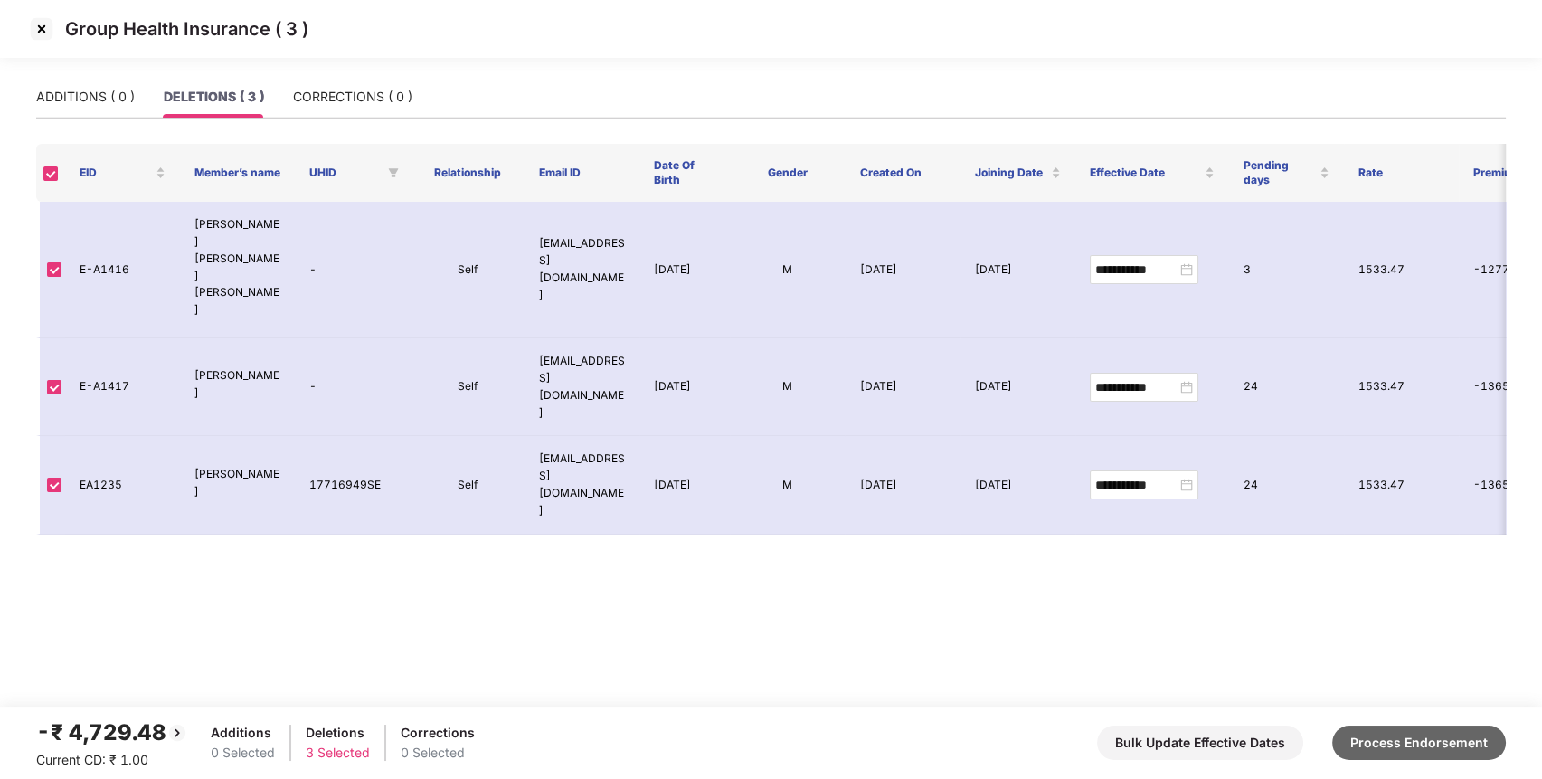
click at [1381, 733] on button "Process Endorsement" at bounding box center [1419, 742] width 174 height 34
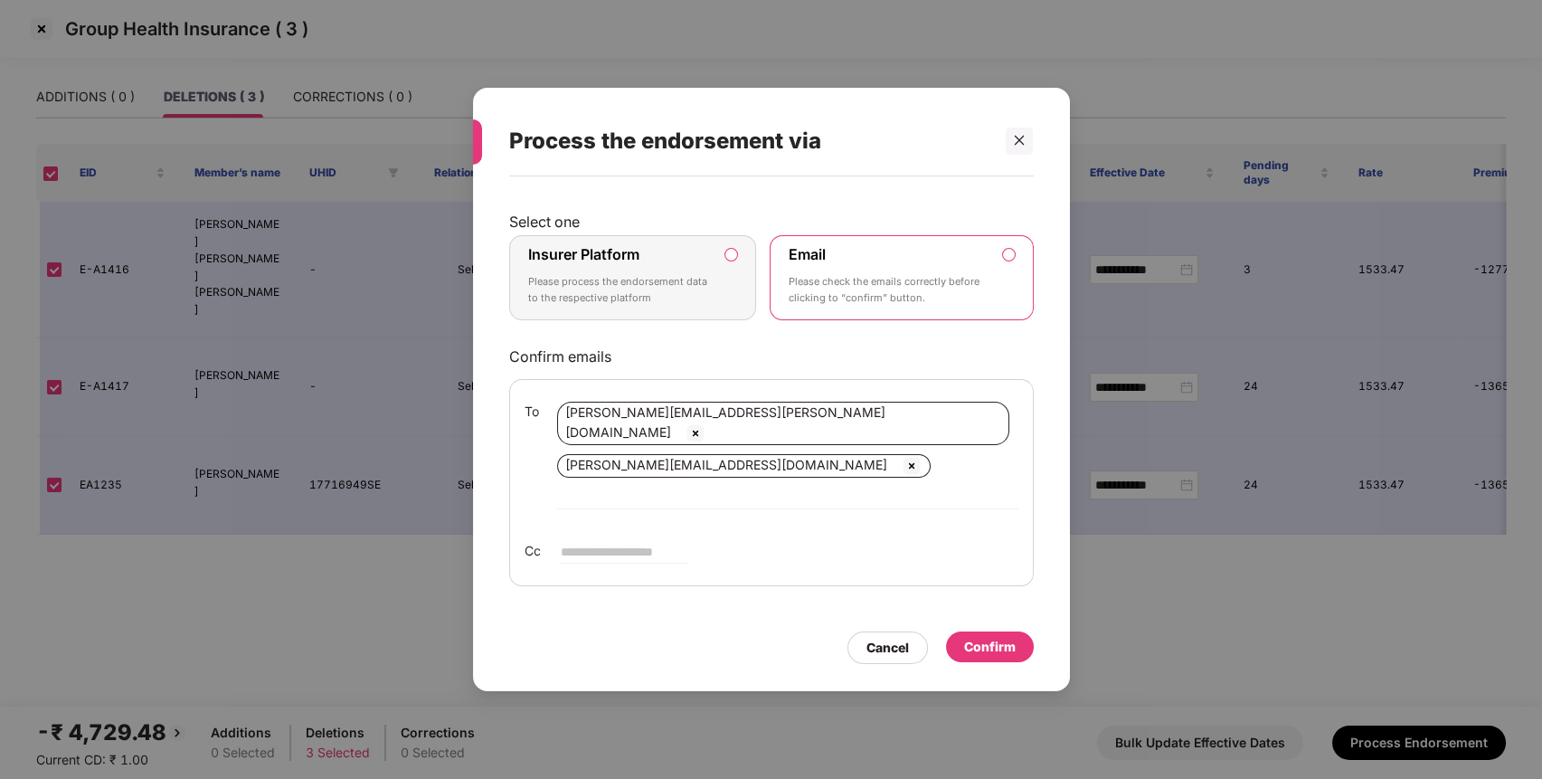
click at [674, 293] on div "Insurer Platform Please process the endorsement data to the respective platform" at bounding box center [620, 277] width 184 height 65
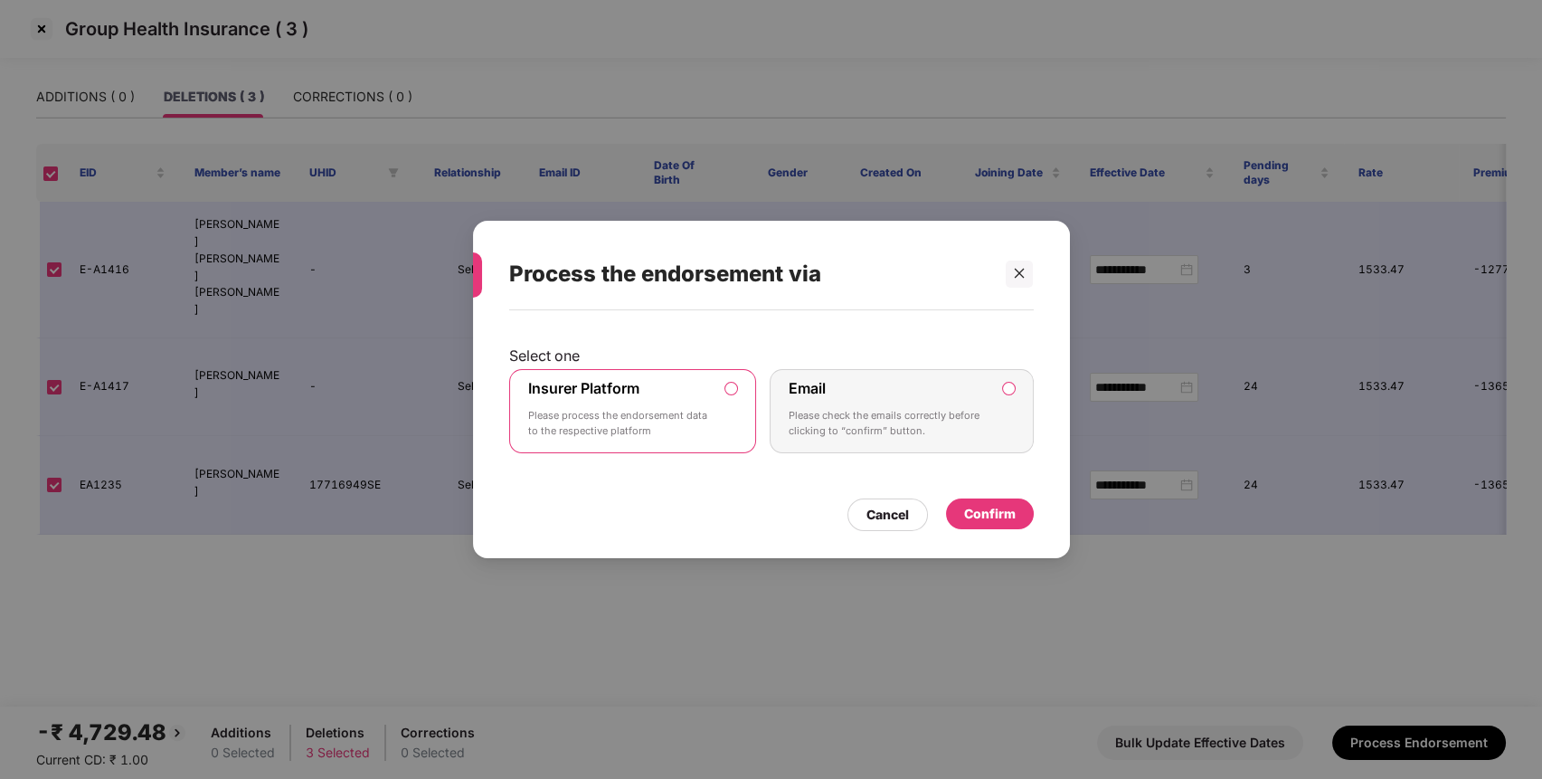
click at [996, 519] on div "Confirm" at bounding box center [990, 514] width 52 height 20
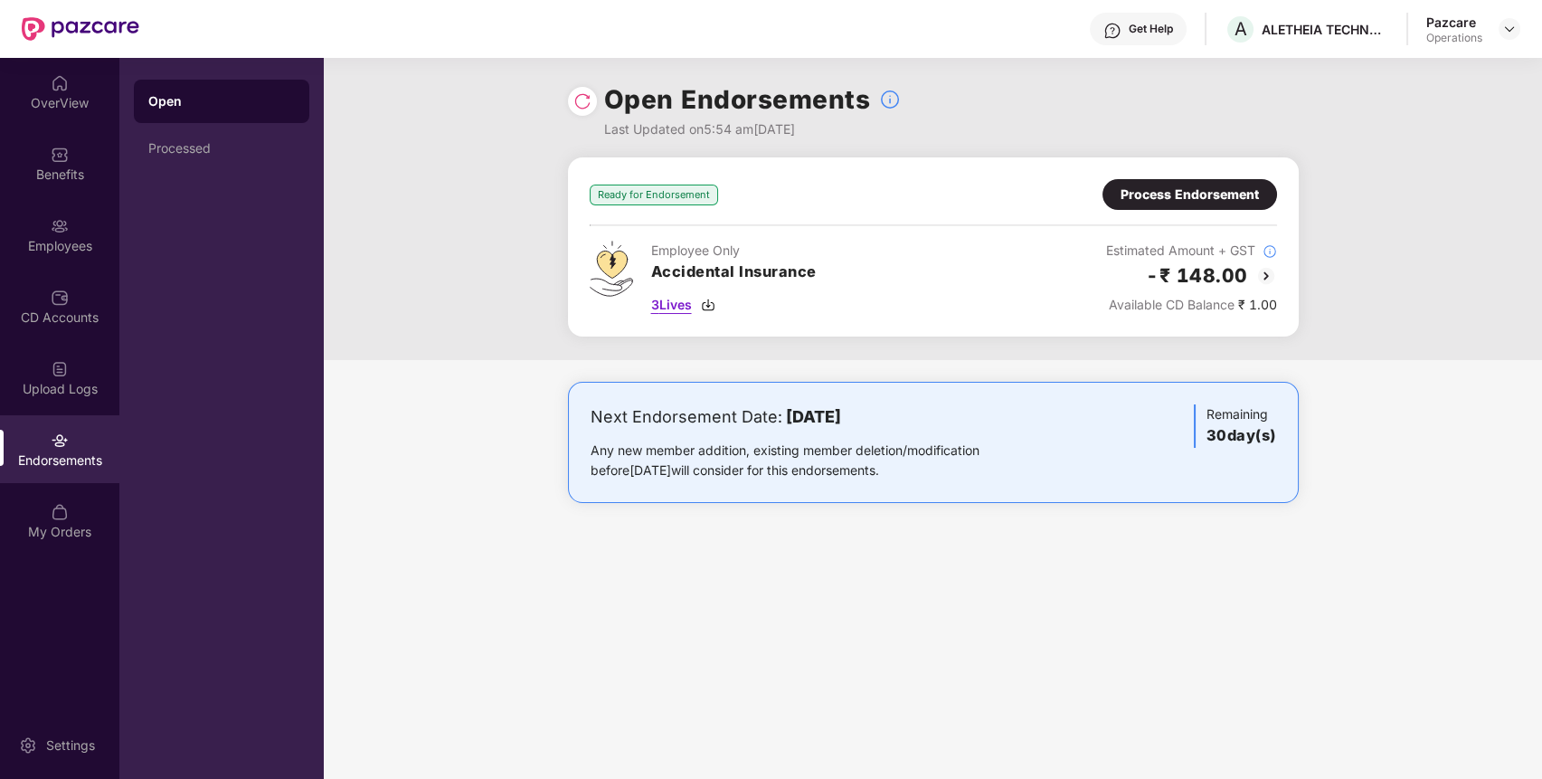
click at [666, 297] on span "3 Lives" at bounding box center [671, 305] width 41 height 20
